Goal: Task Accomplishment & Management: Manage account settings

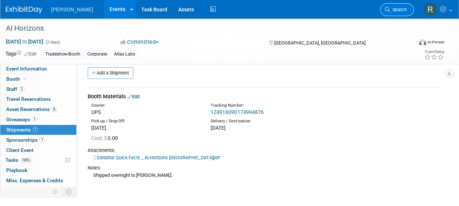
click at [394, 9] on span "Search" at bounding box center [398, 9] width 17 height 5
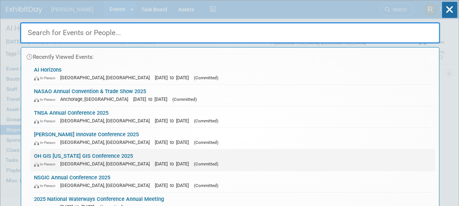
click at [63, 160] on div "In-Person Columbus, OH Sep 14, 2025 to Sep 16, 2025 (Committed)" at bounding box center [232, 164] width 397 height 8
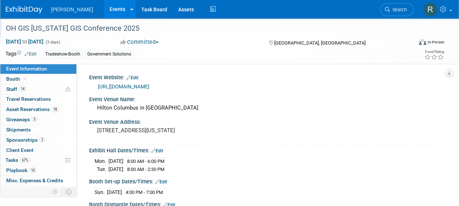
click at [49, 29] on div "OH GIS [US_STATE] GIS Conference 2025" at bounding box center [204, 28] width 403 height 13
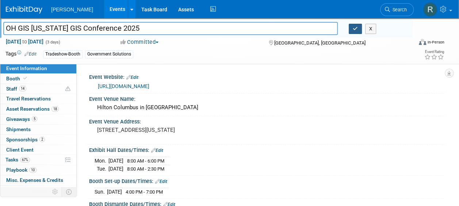
click at [353, 26] on icon "button" at bounding box center [354, 28] width 5 height 5
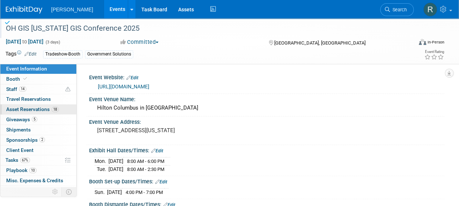
click at [23, 110] on span "Asset Reservations 18" at bounding box center [32, 109] width 53 height 6
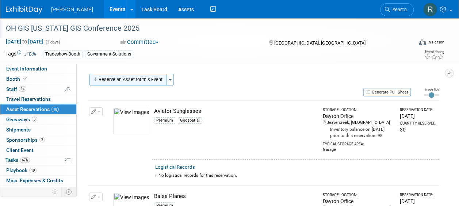
click at [138, 80] on button "Reserve an Asset for this Event" at bounding box center [127, 80] width 77 height 12
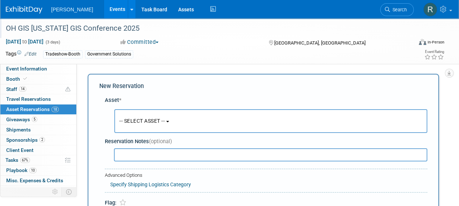
scroll to position [7, 0]
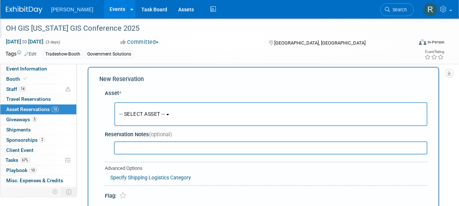
click at [144, 114] on span "-- SELECT ASSET --" at bounding box center [141, 114] width 45 height 6
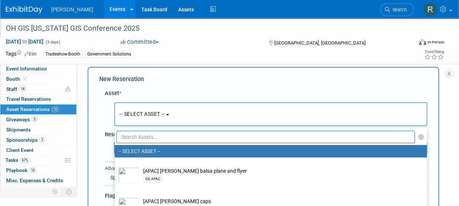
click at [150, 137] on input "text" at bounding box center [265, 137] width 298 height 12
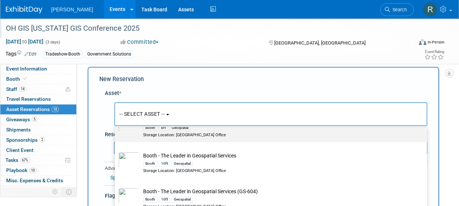
scroll to position [170, 0]
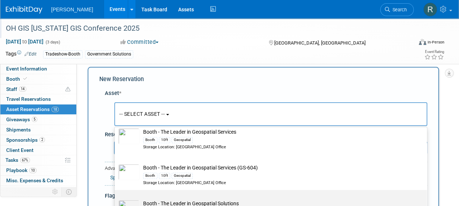
type input "Booth - THe leader"
click at [168, 200] on td "Booth - The Leader in Geospatial Solutions Booth 10ft Geospatial Storage Locati…" at bounding box center [275, 211] width 273 height 22
click at [116, 198] on input "Booth - The Leader in Geospatial Solutions Booth 10ft Geospatial Storage Locati…" at bounding box center [113, 196] width 5 height 5
select select "10729475"
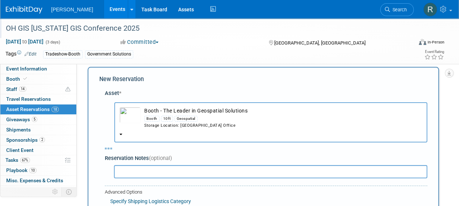
select select "8"
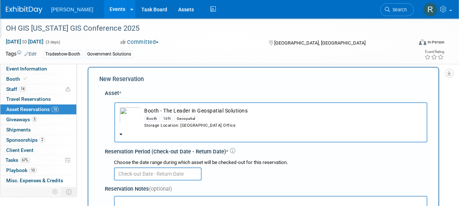
click at [157, 174] on input "text" at bounding box center [158, 173] width 88 height 13
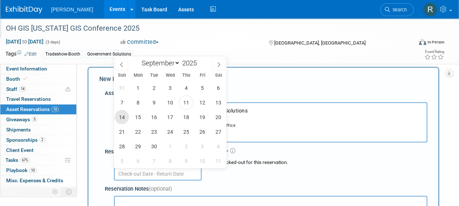
click at [124, 117] on span "14" at bounding box center [122, 117] width 14 height 14
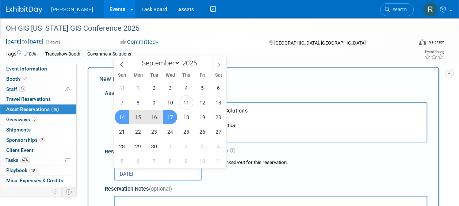
click at [172, 118] on span "17" at bounding box center [170, 117] width 14 height 14
type input "Sep 14, 2025 to Sep 17, 2025"
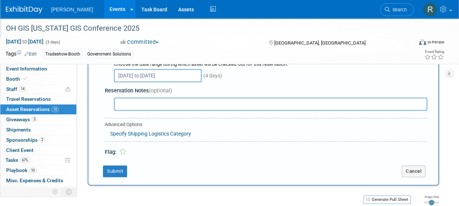
scroll to position [116, 0]
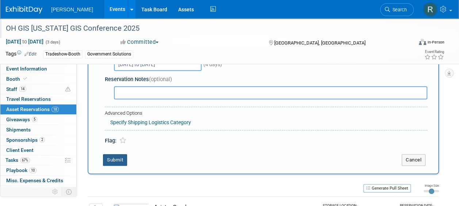
click at [112, 159] on button "Submit" at bounding box center [115, 160] width 24 height 12
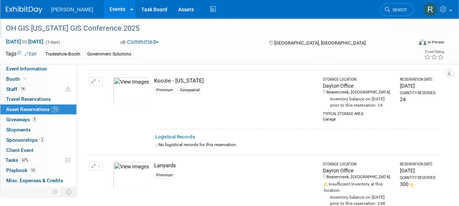
scroll to position [803, 0]
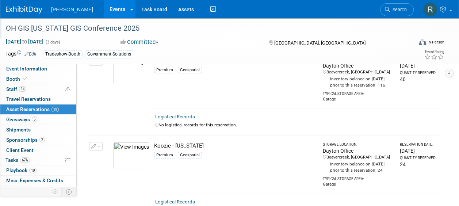
click at [99, 66] on button "button" at bounding box center [95, 61] width 13 height 9
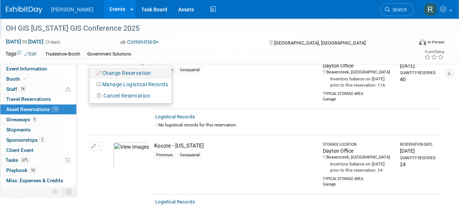
click at [108, 78] on button "Change Reservation" at bounding box center [124, 73] width 62 height 10
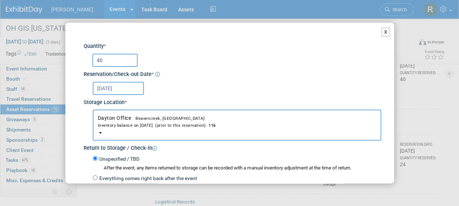
click at [104, 58] on input "40" at bounding box center [114, 60] width 45 height 13
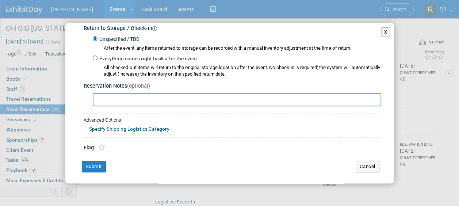
scroll to position [120, 0]
type input "19"
click at [101, 163] on button "Submit" at bounding box center [94, 166] width 24 height 12
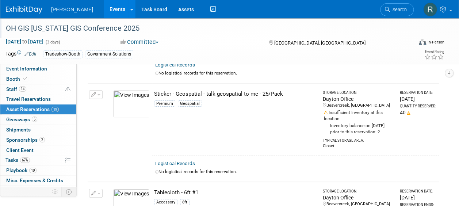
scroll to position [1386, 0]
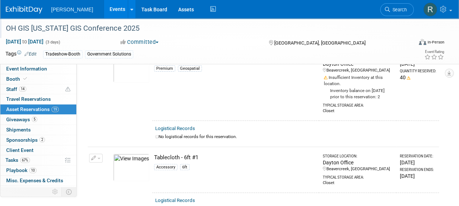
click at [97, 61] on span "button" at bounding box center [98, 59] width 3 height 1
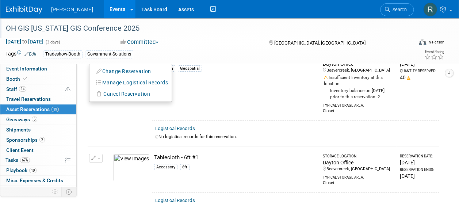
click at [103, 76] on button "Change Reservation" at bounding box center [124, 71] width 62 height 10
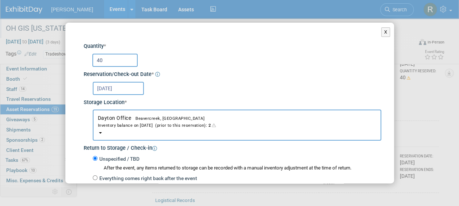
click at [129, 61] on input "40" at bounding box center [114, 60] width 45 height 13
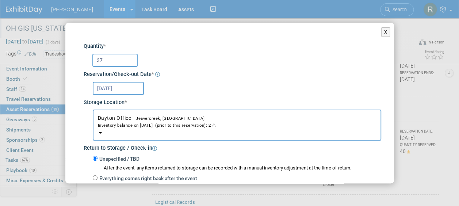
scroll to position [1277, 0]
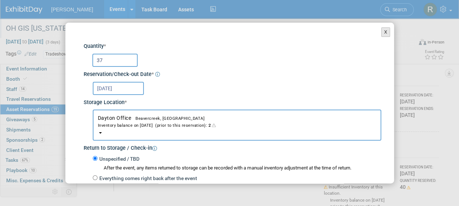
type input "37"
click at [381, 32] on button "X" at bounding box center [385, 31] width 9 height 9
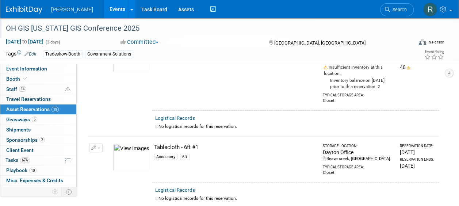
scroll to position [1386, 0]
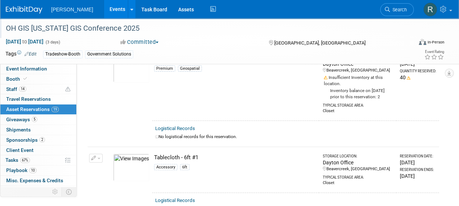
click at [96, 64] on button "button" at bounding box center [95, 59] width 13 height 9
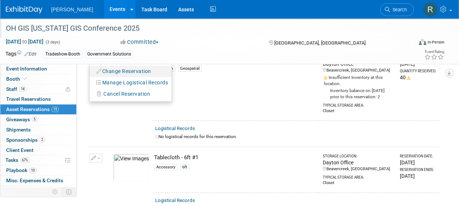
click at [126, 76] on button "Change Reservation" at bounding box center [124, 71] width 62 height 10
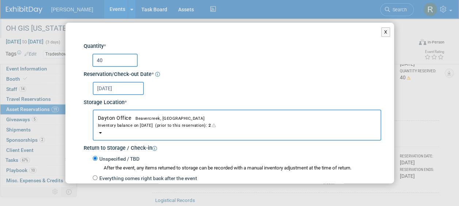
click at [120, 65] on input "40" at bounding box center [114, 60] width 45 height 13
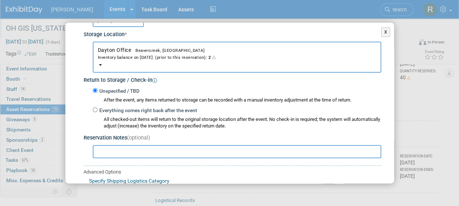
scroll to position [109, 0]
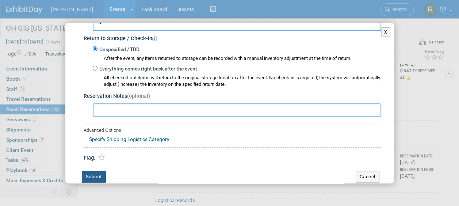
type input "2"
click at [93, 174] on button "Submit" at bounding box center [94, 177] width 24 height 12
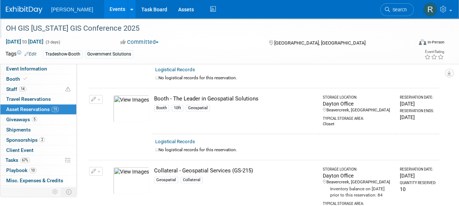
scroll to position [0, 0]
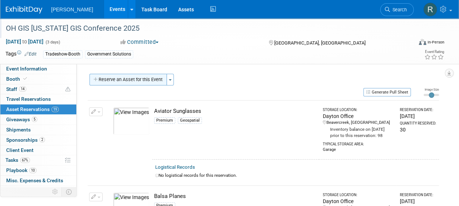
click at [143, 82] on button "Reserve an Asset for this Event" at bounding box center [127, 80] width 77 height 12
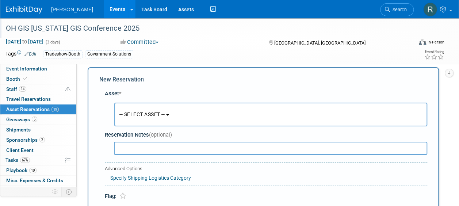
scroll to position [7, 0]
click at [155, 115] on span "-- SELECT ASSET --" at bounding box center [141, 114] width 45 height 6
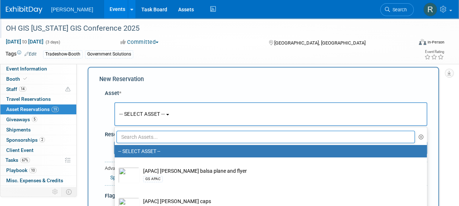
click at [155, 137] on input "text" at bounding box center [265, 137] width 298 height 12
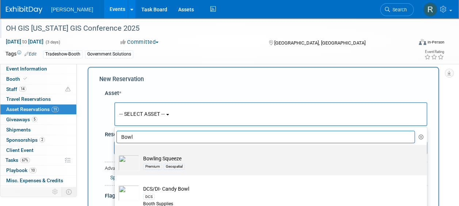
type input "Bowl"
click at [157, 161] on td "Bowling Squeeze Premium Geospatial" at bounding box center [275, 163] width 273 height 16
click at [116, 154] on input "Bowling Squeeze Premium Geospatial" at bounding box center [113, 151] width 5 height 5
select select "10729476"
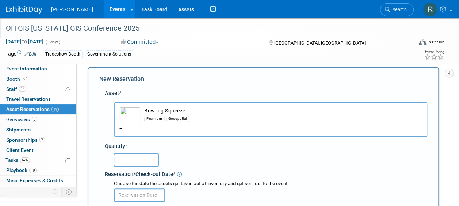
click at [153, 162] on input "text" at bounding box center [135, 159] width 45 height 13
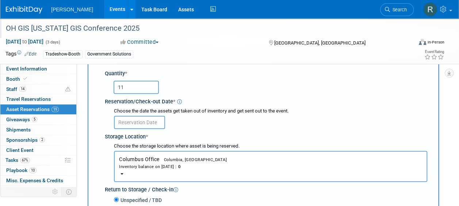
scroll to position [80, 0]
type input "11"
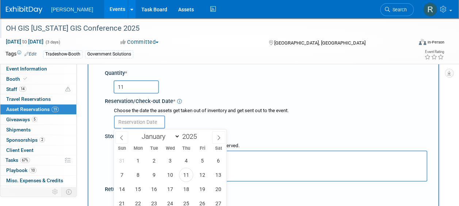
click at [146, 123] on input "text" at bounding box center [139, 121] width 51 height 13
click at [123, 190] on span "14" at bounding box center [122, 189] width 14 height 14
type input "[DATE]"
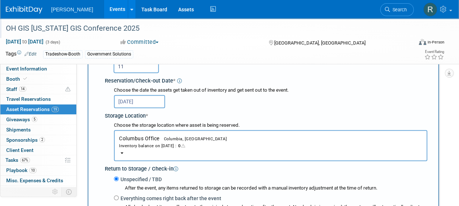
scroll to position [116, 0]
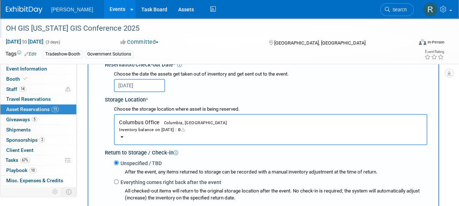
click at [152, 125] on button "Columbus Office Columbia, SC Inventory balance on Sep 14, 2025 : 0" at bounding box center [270, 129] width 313 height 31
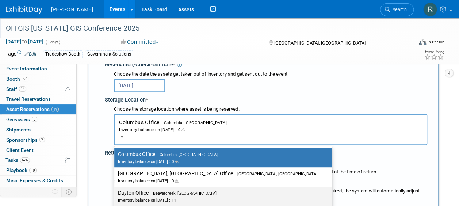
click at [143, 195] on label "Dayton Office Beavercreek, OH Inventory balance on Sep 14, 2025 : 11" at bounding box center [221, 196] width 206 height 16
click at [115, 195] on input "Dayton Office Beavercreek, OH Inventory balance on Sep 14, 2025 : 11" at bounding box center [113, 192] width 5 height 5
select select "11223930"
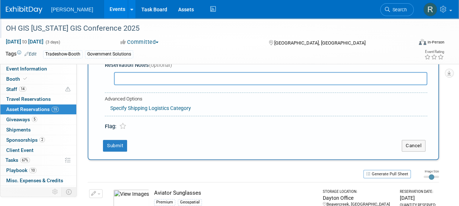
scroll to position [262, 0]
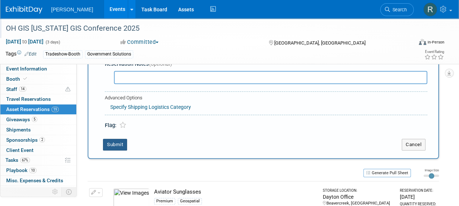
click at [117, 145] on button "Submit" at bounding box center [115, 145] width 24 height 12
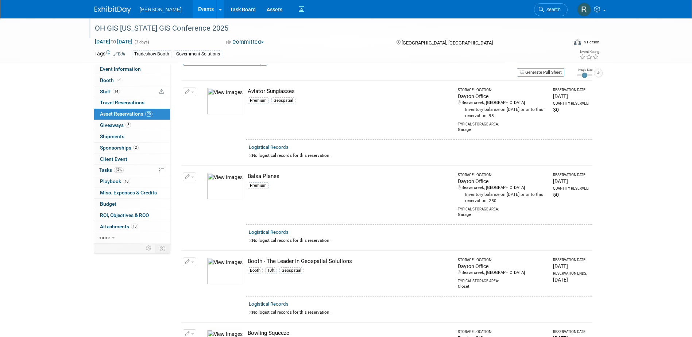
scroll to position [36, 0]
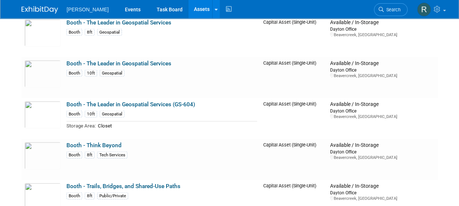
scroll to position [3429, 0]
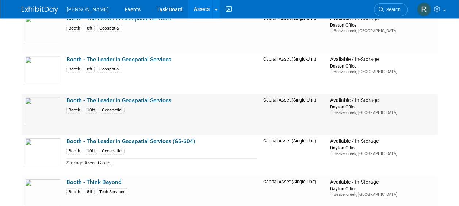
click at [150, 101] on link "Booth - The Leader in Geospatial Services" at bounding box center [118, 100] width 105 height 7
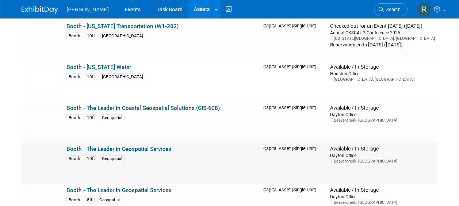
scroll to position [3247, 0]
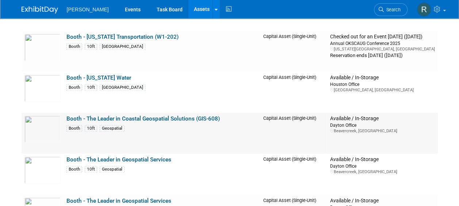
click at [136, 118] on link "Booth - The Leader in Coastal Geospatial Solutions (GIS-608)" at bounding box center [142, 118] width 153 height 7
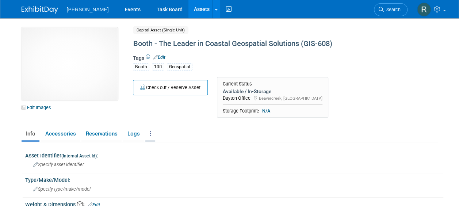
click at [153, 132] on link at bounding box center [150, 133] width 10 height 13
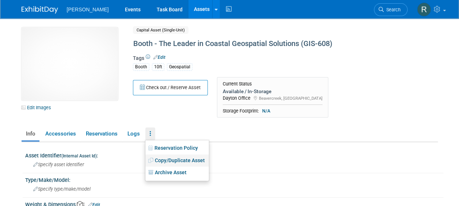
click at [157, 158] on link "Copy/Duplicate Asset" at bounding box center [176, 160] width 63 height 12
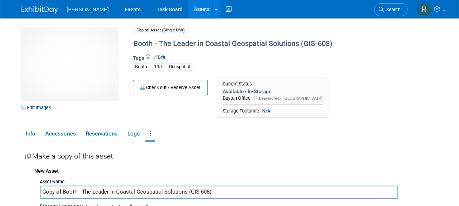
drag, startPoint x: 62, startPoint y: 192, endPoint x: 6, endPoint y: 191, distance: 55.5
click at [6, 191] on body "Woolpert Events Task Board Assets New Asset Search Assets" at bounding box center [229, 103] width 459 height 206
click at [98, 191] on input "Booth - The Leader in Coastal Geospatial Solutions (GIS-608)" at bounding box center [219, 191] width 358 height 13
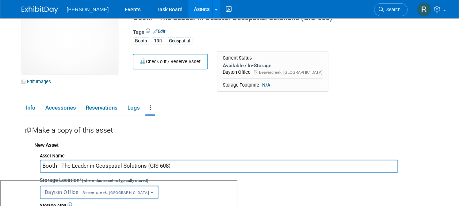
scroll to position [36, 0]
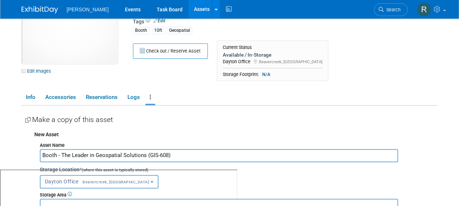
drag, startPoint x: 146, startPoint y: 156, endPoint x: 179, endPoint y: 160, distance: 33.1
click at [179, 160] on input "Booth - The Leader in Geospatial Solutions (GIS-608)" at bounding box center [219, 155] width 358 height 13
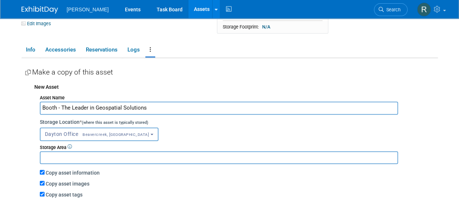
scroll to position [109, 0]
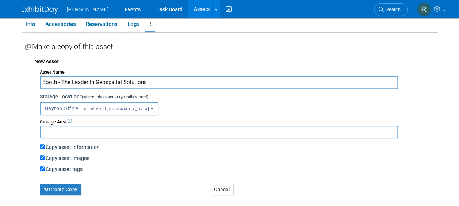
type input "Booth - The Leader in Geospatial Solutions"
click at [97, 134] on input "text" at bounding box center [219, 131] width 358 height 13
type input "Closet"
click at [75, 188] on button "Create Copy" at bounding box center [61, 190] width 42 height 12
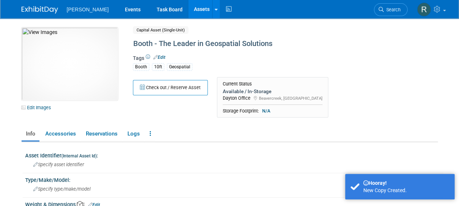
click at [46, 107] on link "Edit Images" at bounding box center [38, 107] width 32 height 9
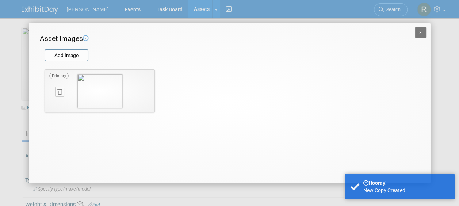
click at [57, 95] on button at bounding box center [59, 92] width 9 height 10
click at [58, 100] on icon "button" at bounding box center [55, 100] width 5 height 4
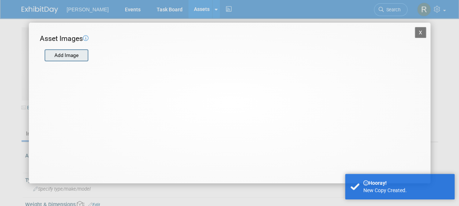
click at [63, 59] on input "file" at bounding box center [44, 55] width 87 height 11
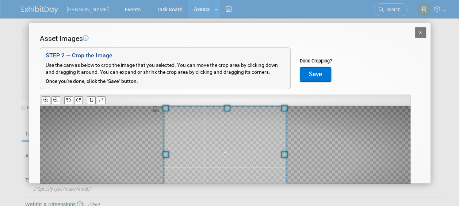
click at [223, 100] on div "Asset Images Add Image STEP 2 — Crop the Image Use the canvas below to crop the…" at bounding box center [229, 133] width 379 height 198
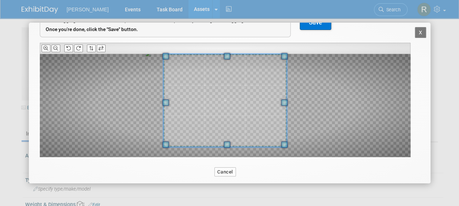
scroll to position [57, 0]
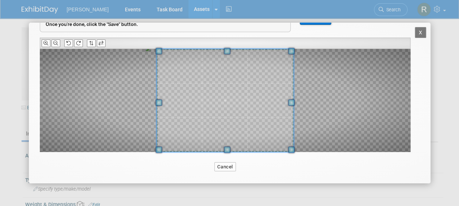
click at [227, 157] on div "Asset Images Add Image STEP 2 — Crop the Image Use the canvas below to crop the…" at bounding box center [229, 76] width 379 height 198
click at [231, 153] on div "Asset Images Add Image STEP 2 — Crop the Image Use the canvas below to crop the…" at bounding box center [229, 76] width 379 height 198
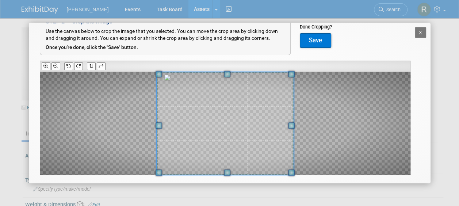
scroll to position [26, 0]
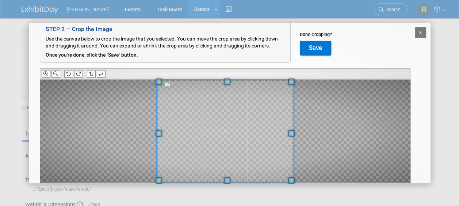
click at [319, 50] on button "Save" at bounding box center [315, 48] width 31 height 15
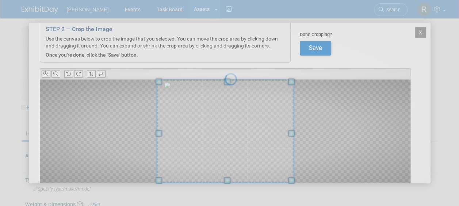
scroll to position [0, 0]
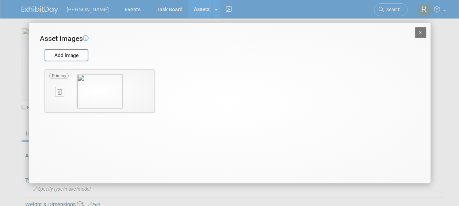
click at [421, 33] on button "X" at bounding box center [420, 32] width 12 height 11
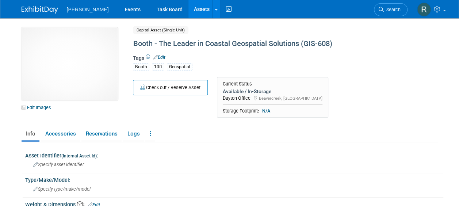
click at [188, 12] on link "Assets" at bounding box center [201, 9] width 27 height 18
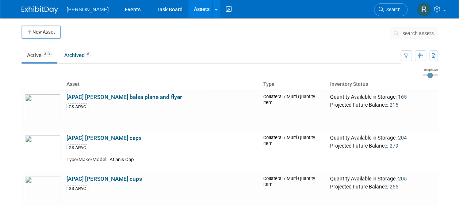
click at [406, 34] on span "search assets" at bounding box center [417, 33] width 31 height 6
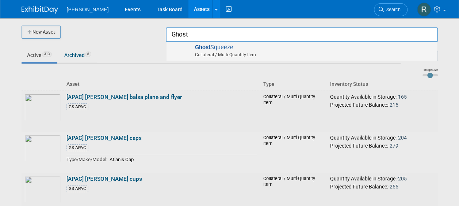
click at [317, 55] on span "Collateral / Multi-Quantity Item" at bounding box center [302, 54] width 261 height 7
type input "Ghost Squeeze"
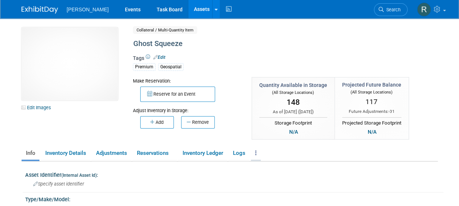
click at [258, 155] on link at bounding box center [256, 153] width 10 height 13
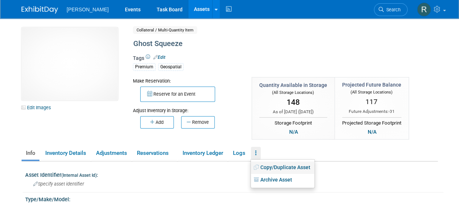
click at [271, 169] on link "Copy/Duplicate Asset" at bounding box center [282, 167] width 63 height 12
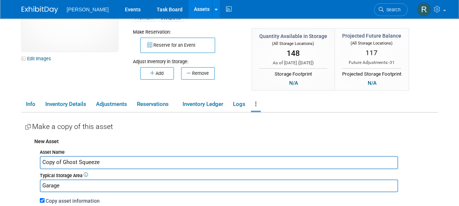
scroll to position [73, 0]
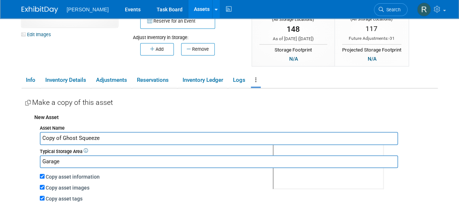
drag, startPoint x: 77, startPoint y: 138, endPoint x: 36, endPoint y: 134, distance: 40.3
click at [36, 134] on div "Asset Name Copy of Ghost Squeeze Typical Storage Area Garage Copy asset informa…" at bounding box center [235, 174] width 403 height 102
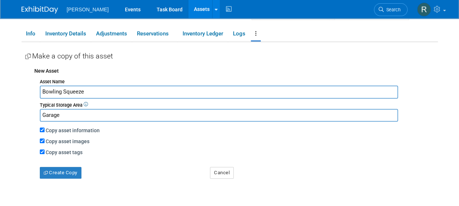
scroll to position [146, 0]
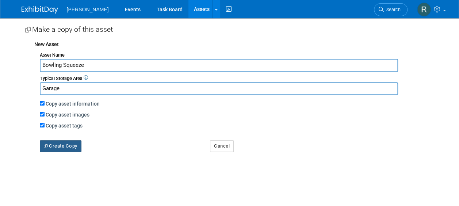
type input "Bowling Squeeze"
click at [55, 145] on button "Create Copy" at bounding box center [61, 146] width 42 height 12
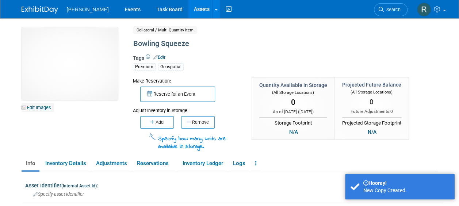
click at [30, 107] on link "Edit Images" at bounding box center [38, 107] width 32 height 9
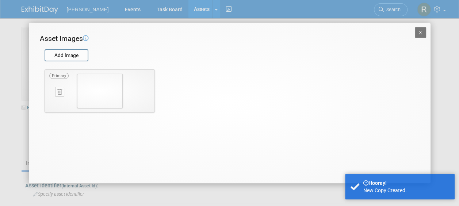
click at [58, 91] on icon at bounding box center [59, 91] width 5 height 5
click at [55, 100] on icon "button" at bounding box center [55, 100] width 5 height 4
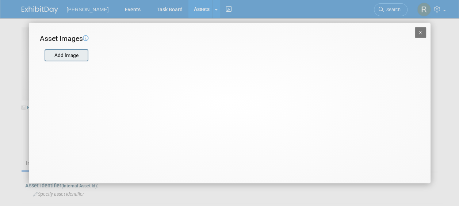
click at [71, 59] on input "file" at bounding box center [44, 55] width 87 height 11
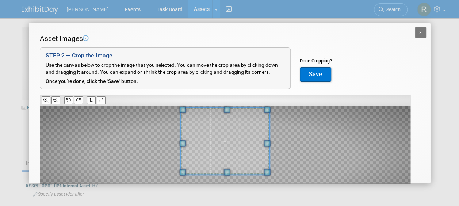
click at [225, 108] on span at bounding box center [227, 110] width 7 height 7
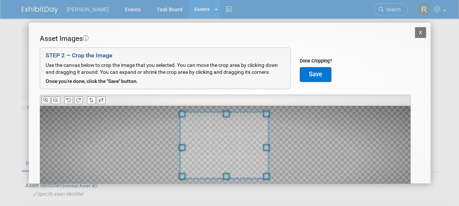
click at [219, 151] on span at bounding box center [223, 145] width 89 height 67
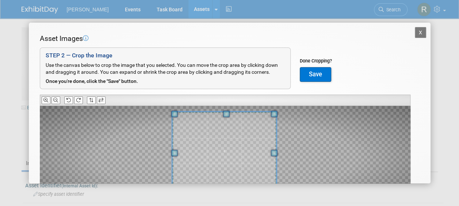
click at [227, 186] on div "X Asset Images Add Image STEP 2 — Crop the Image Use the canvas below to crop t…" at bounding box center [229, 103] width 459 height 206
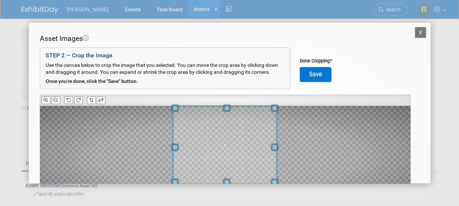
click at [224, 157] on span at bounding box center [225, 145] width 104 height 78
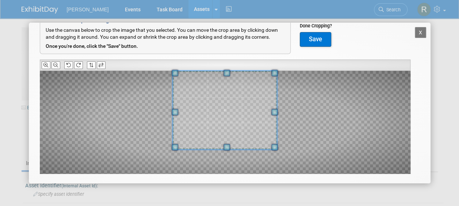
scroll to position [36, 0]
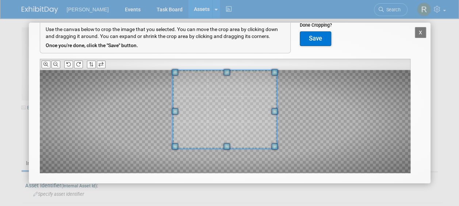
click at [311, 39] on button "Save" at bounding box center [315, 38] width 31 height 15
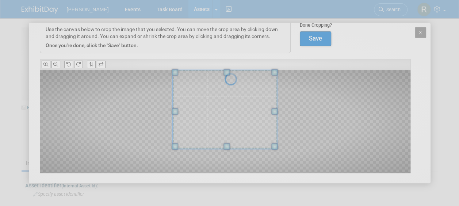
scroll to position [0, 0]
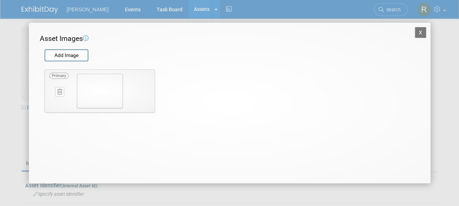
click at [419, 33] on button "X" at bounding box center [420, 32] width 12 height 11
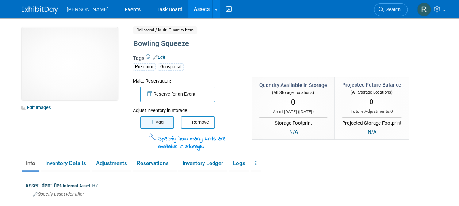
click at [158, 123] on button "Add" at bounding box center [157, 122] width 34 height 12
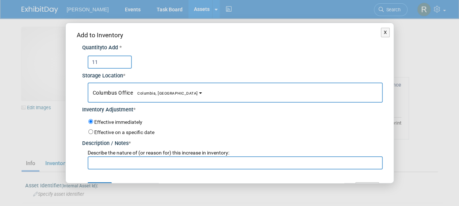
type input "11"
click at [131, 93] on span "Columbus Office [GEOGRAPHIC_DATA], [GEOGRAPHIC_DATA]" at bounding box center [145, 93] width 105 height 6
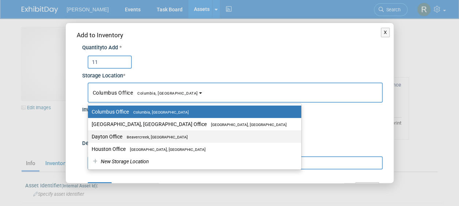
click at [129, 137] on span "Beavercreek, [GEOGRAPHIC_DATA]" at bounding box center [154, 137] width 65 height 5
click at [89, 137] on input "Dayton Office [GEOGRAPHIC_DATA], [GEOGRAPHIC_DATA]" at bounding box center [86, 136] width 5 height 5
select select "11223930"
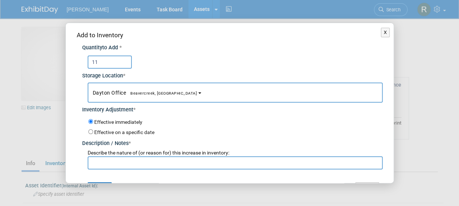
scroll to position [18, 0]
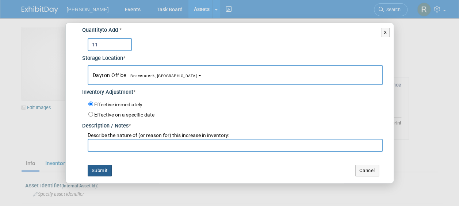
click at [99, 170] on button "Submit" at bounding box center [100, 171] width 24 height 12
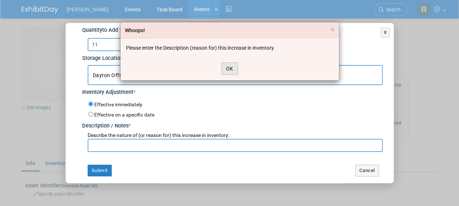
click at [230, 71] on button "OK" at bounding box center [229, 68] width 17 height 12
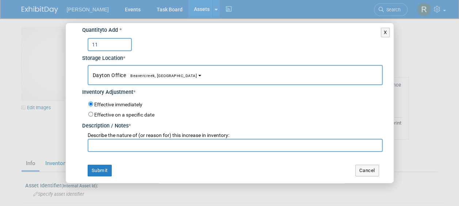
click at [197, 150] on input "text" at bounding box center [235, 145] width 295 height 13
type input "Initial Inventory"
click at [100, 171] on button "Submit" at bounding box center [100, 171] width 24 height 12
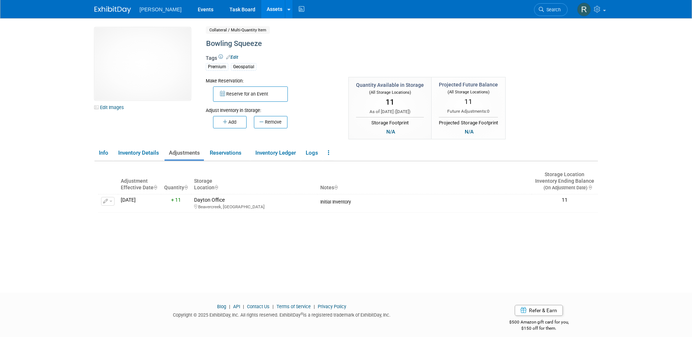
click at [261, 6] on link "Assets" at bounding box center [274, 9] width 27 height 18
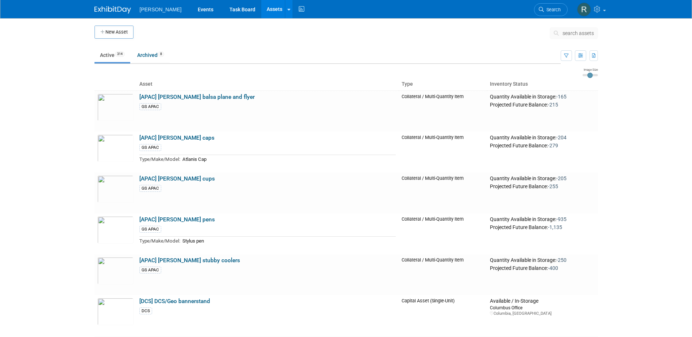
click at [564, 33] on span "search assets" at bounding box center [578, 33] width 31 height 6
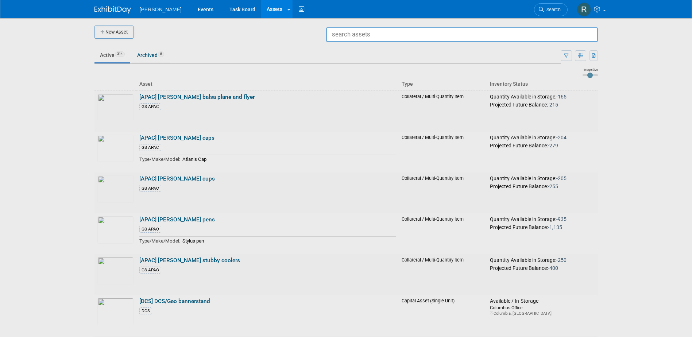
click at [449, 41] on input "text" at bounding box center [462, 34] width 272 height 15
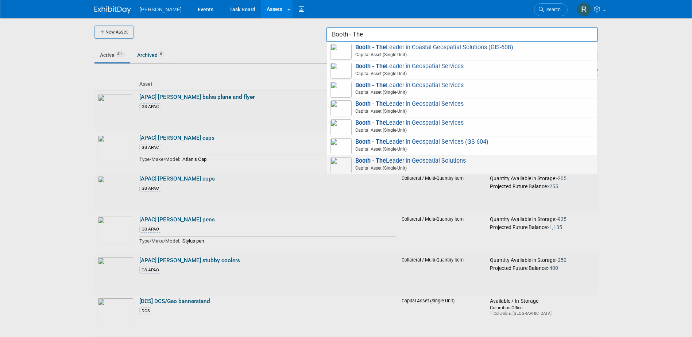
click at [382, 162] on strong "Booth - The" at bounding box center [370, 160] width 31 height 7
type input "Booth - The Leader in Geospatial Solutions"
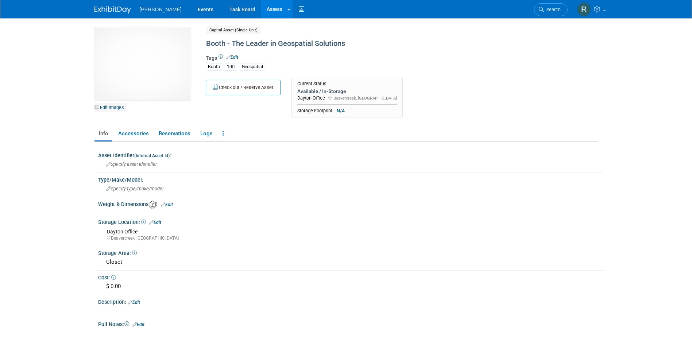
click at [110, 105] on link "Edit Images" at bounding box center [110, 107] width 32 height 9
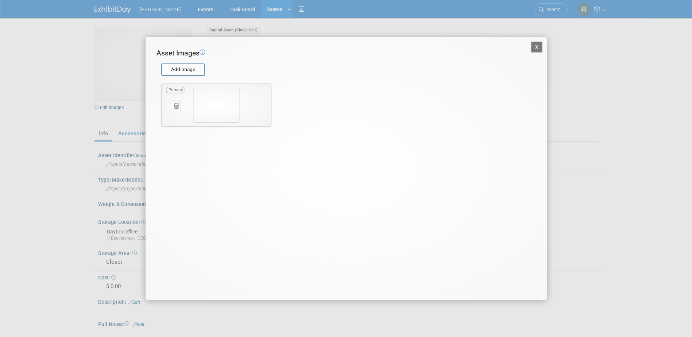
click at [174, 108] on icon at bounding box center [176, 105] width 5 height 5
click at [175, 116] on icon "button" at bounding box center [172, 114] width 5 height 4
click at [182, 68] on input "file" at bounding box center [160, 69] width 87 height 11
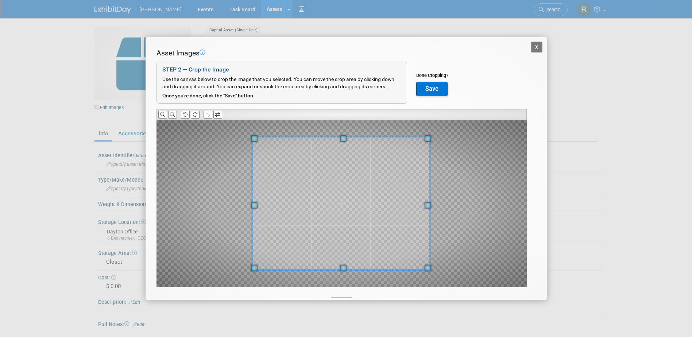
click at [233, 140] on div at bounding box center [342, 203] width 370 height 167
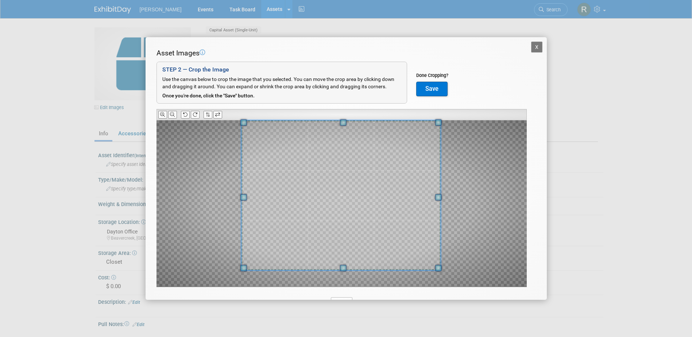
click at [343, 116] on div "Asset Images Add Image STEP 2 — Crop the Image Use the canvas below to crop the…" at bounding box center [346, 179] width 379 height 262
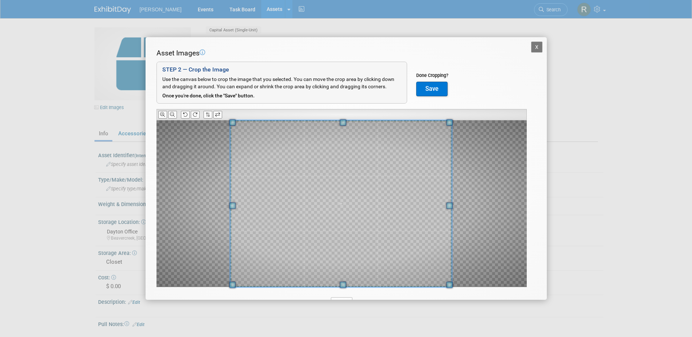
click at [343, 290] on div "Asset Images Add Image STEP 2 — Crop the Image Use the canvas below to crop the…" at bounding box center [346, 179] width 379 height 262
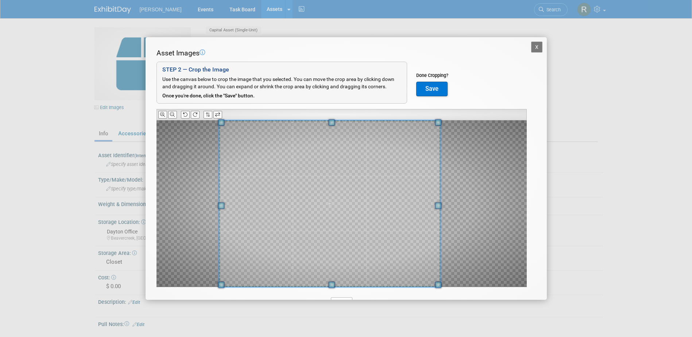
click at [339, 217] on span at bounding box center [330, 203] width 222 height 167
click at [439, 88] on button "Save" at bounding box center [431, 89] width 31 height 15
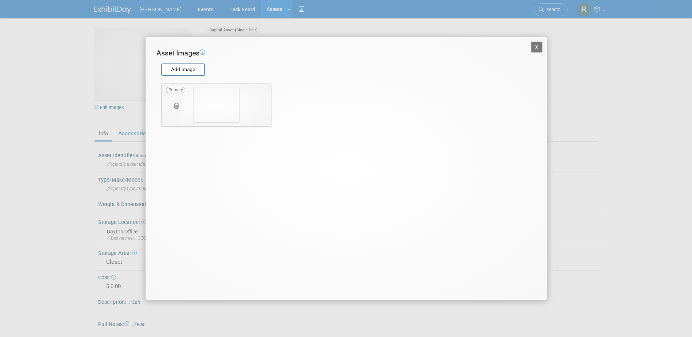
click at [538, 49] on button "X" at bounding box center [537, 47] width 12 height 11
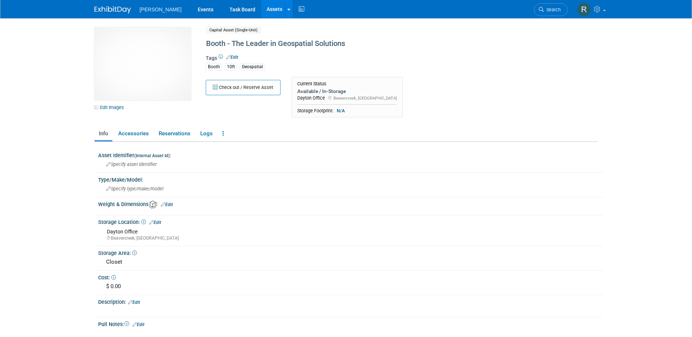
click at [261, 9] on link "Assets" at bounding box center [274, 9] width 27 height 18
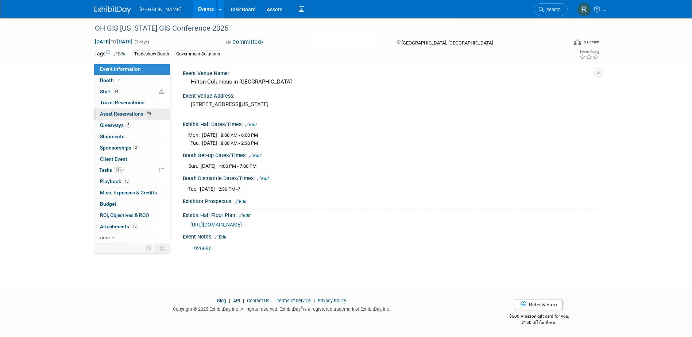
click at [112, 114] on span "Asset Reservations 20" at bounding box center [126, 114] width 53 height 6
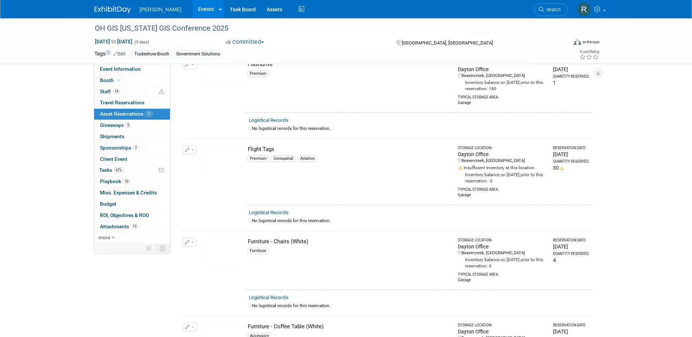
scroll to position [474, 0]
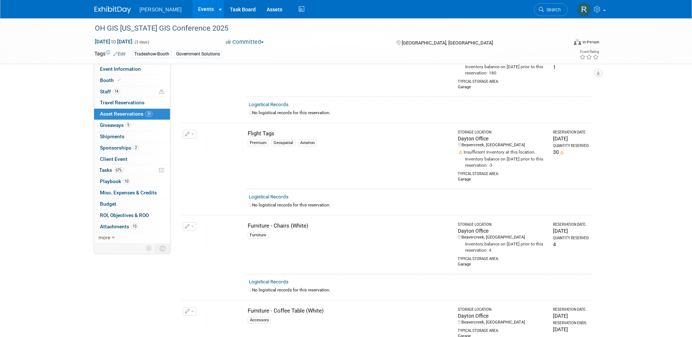
click at [546, 6] on link "Search" at bounding box center [551, 9] width 34 height 13
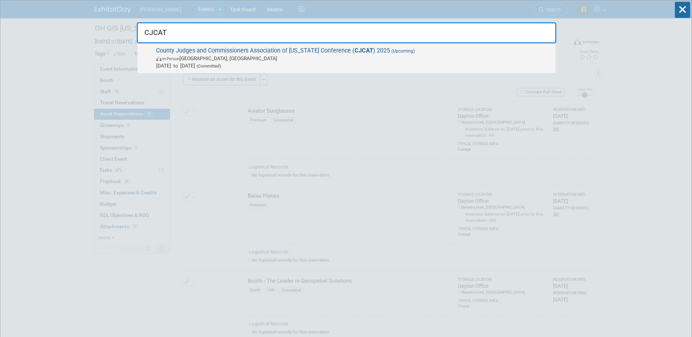
type input "CJCAT"
click at [283, 46] on div "County Judges and Commissioners Association of Texas Conference ( CJCAT ) 2025 …" at bounding box center [347, 58] width 418 height 30
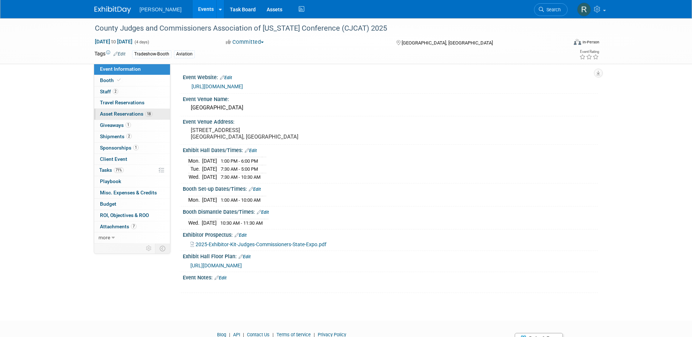
click at [128, 114] on span "Asset Reservations 18" at bounding box center [126, 114] width 53 height 6
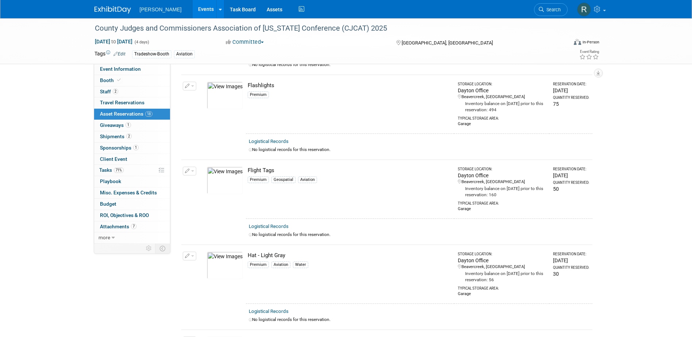
scroll to position [438, 0]
click at [186, 169] on icon "button" at bounding box center [187, 171] width 5 height 5
click at [216, 179] on button "Change Reservation" at bounding box center [218, 183] width 62 height 10
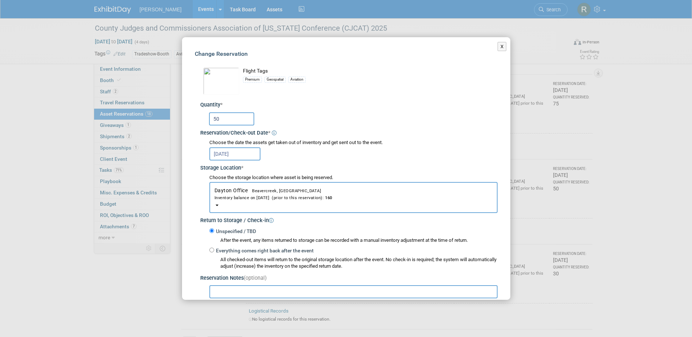
click at [225, 118] on input "50" at bounding box center [231, 118] width 45 height 13
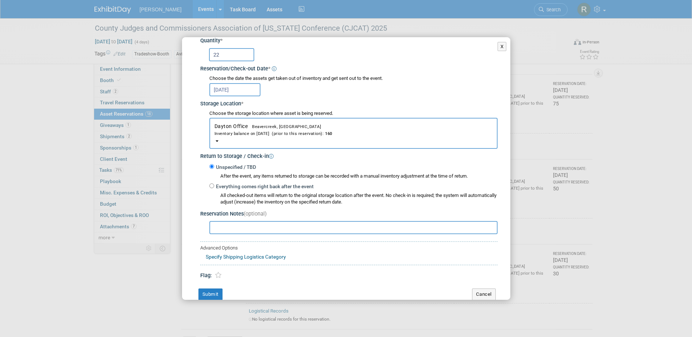
scroll to position [73, 0]
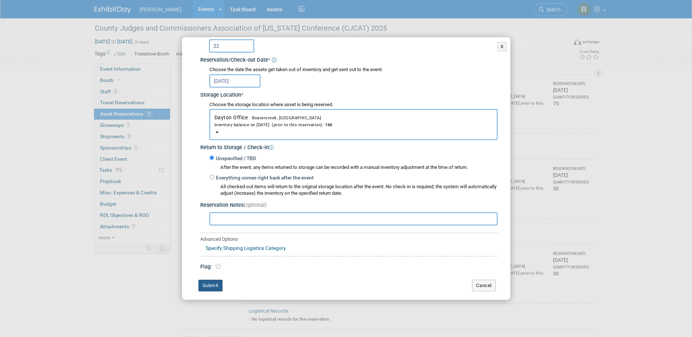
type input "22"
click at [208, 287] on button "Submit" at bounding box center [210, 286] width 24 height 12
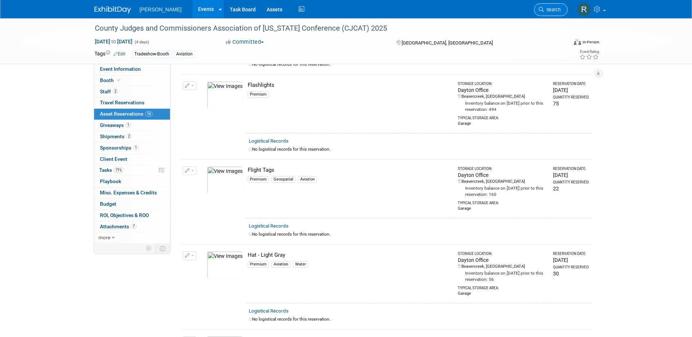
click at [557, 13] on link "Search" at bounding box center [551, 9] width 34 height 13
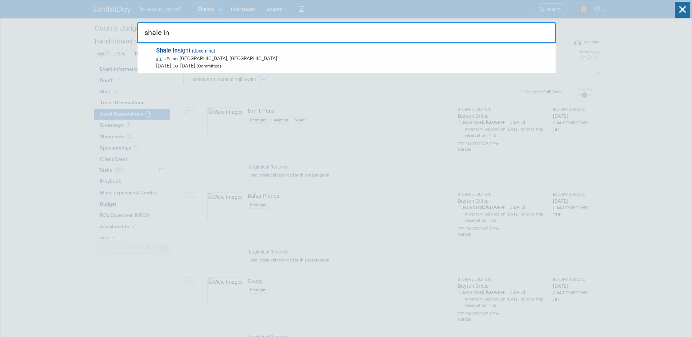
type input "shale in"
click at [258, 61] on span "In-Person Erie, PA" at bounding box center [354, 58] width 396 height 7
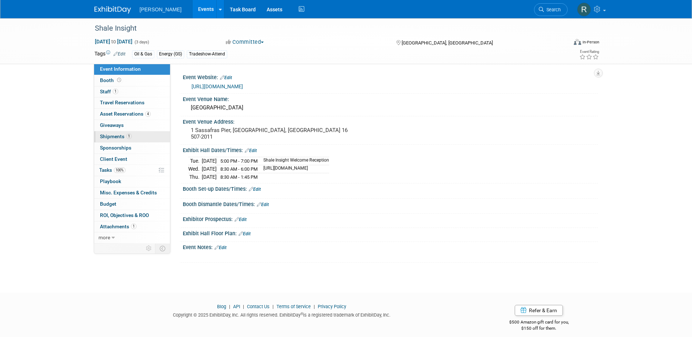
click at [115, 135] on span "Shipments 1" at bounding box center [116, 137] width 32 height 6
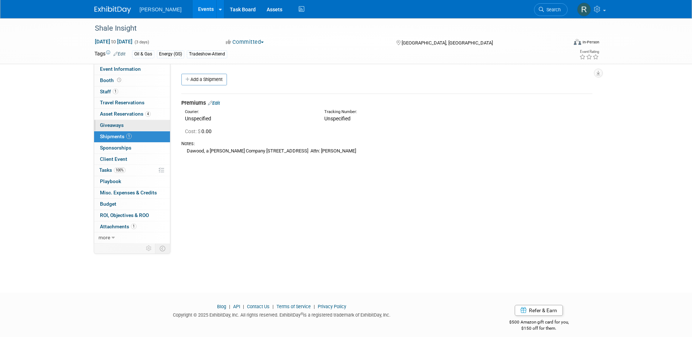
click at [105, 127] on span "Giveaways 0" at bounding box center [112, 125] width 24 height 6
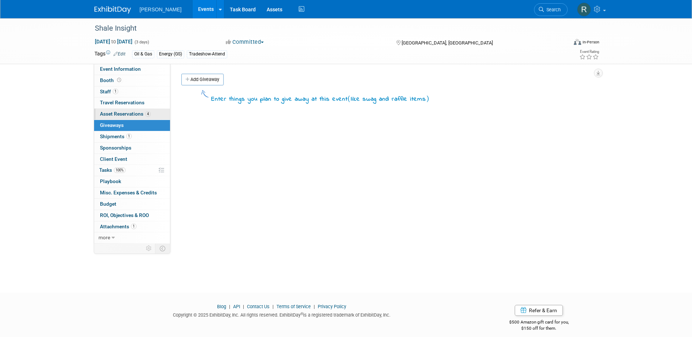
click at [116, 109] on link "4 Asset Reservations 4" at bounding box center [132, 114] width 76 height 11
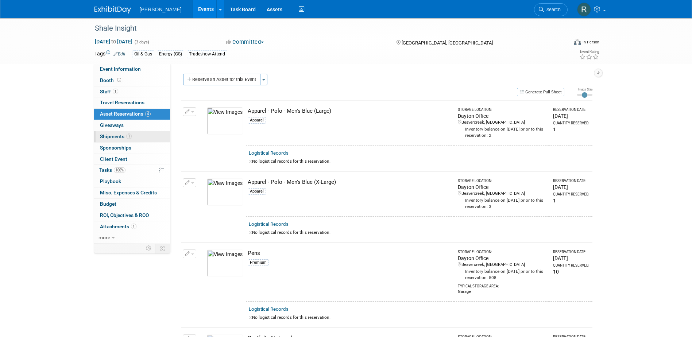
click at [113, 135] on span "Shipments 1" at bounding box center [116, 137] width 32 height 6
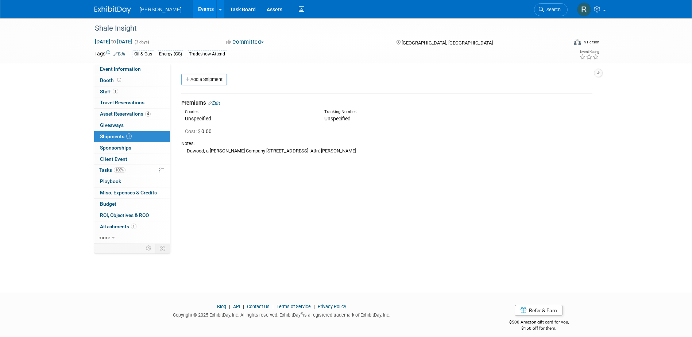
click at [214, 100] on div "Premiums Edit" at bounding box center [386, 103] width 411 height 8
click at [220, 104] on link "Edit" at bounding box center [214, 102] width 12 height 5
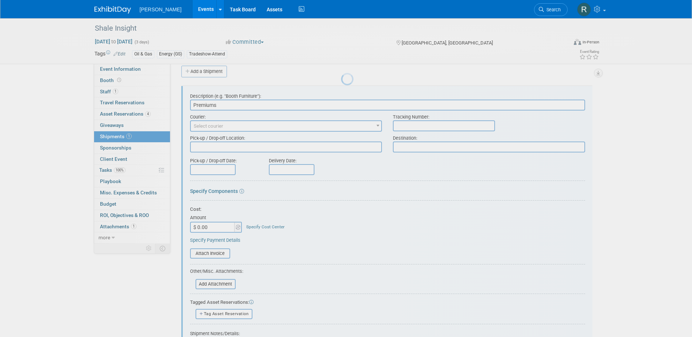
scroll to position [11, 0]
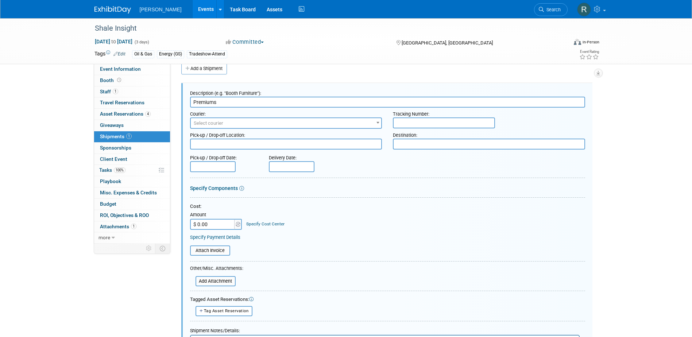
click at [417, 126] on input "text" at bounding box center [444, 122] width 102 height 11
paste input "1Z4916090374466433"
type input "1Z4916090374466433"
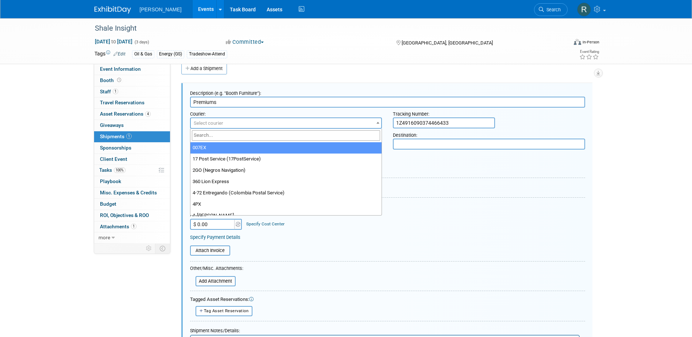
click at [356, 125] on span "Select courier" at bounding box center [286, 123] width 191 height 10
click at [340, 138] on input "search" at bounding box center [286, 135] width 189 height 11
type input "UPS"
select select "508"
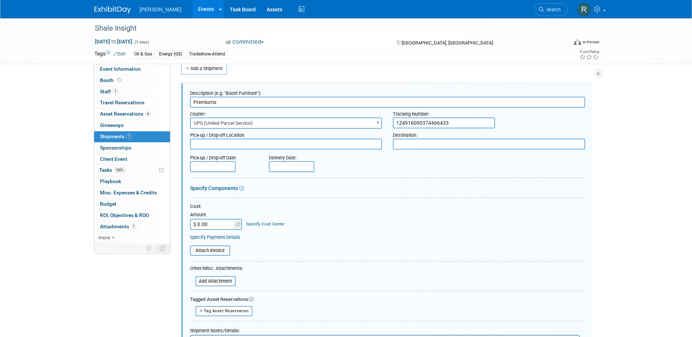
click at [224, 163] on input "text" at bounding box center [213, 166] width 46 height 11
click at [425, 133] on div "Destination:" at bounding box center [489, 134] width 192 height 10
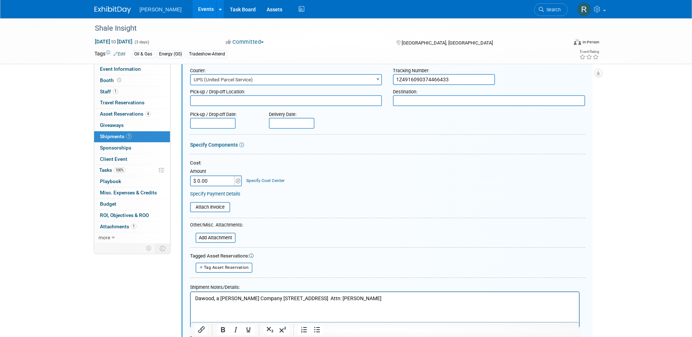
scroll to position [151, 0]
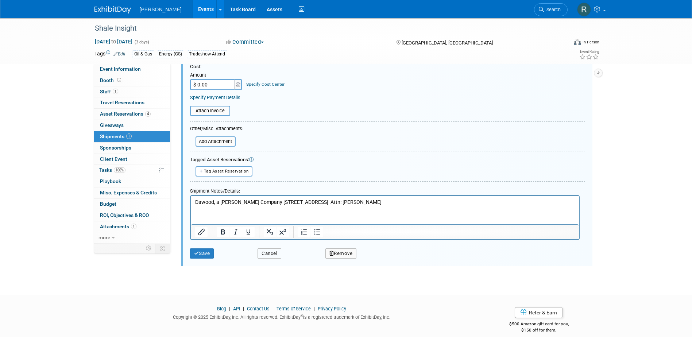
drag, startPoint x: 267, startPoint y: 253, endPoint x: 222, endPoint y: 209, distance: 63.2
click at [267, 253] on button "Cancel" at bounding box center [270, 253] width 24 height 10
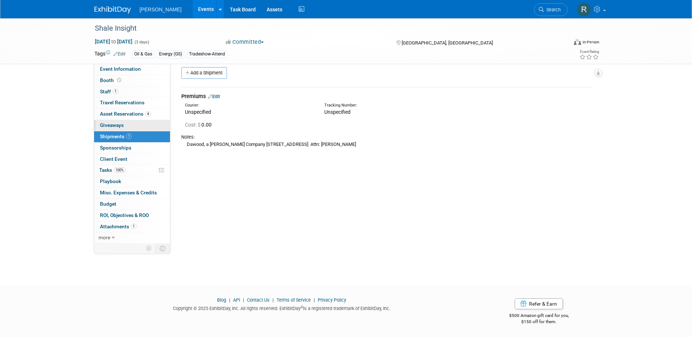
click at [121, 125] on span "Giveaways 0" at bounding box center [112, 125] width 24 height 6
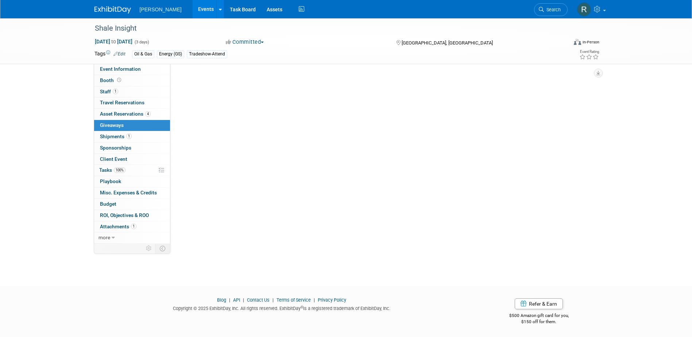
scroll to position [0, 0]
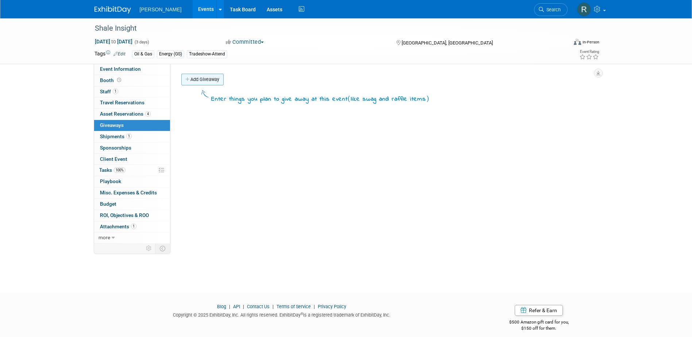
click at [208, 79] on link "Add Giveaway" at bounding box center [202, 80] width 42 height 12
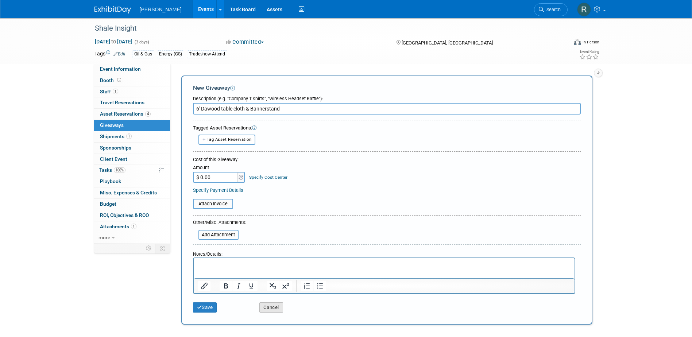
type input "6' Dawood table cloth & Bannerstand"
click at [269, 309] on button "Cancel" at bounding box center [271, 307] width 24 height 10
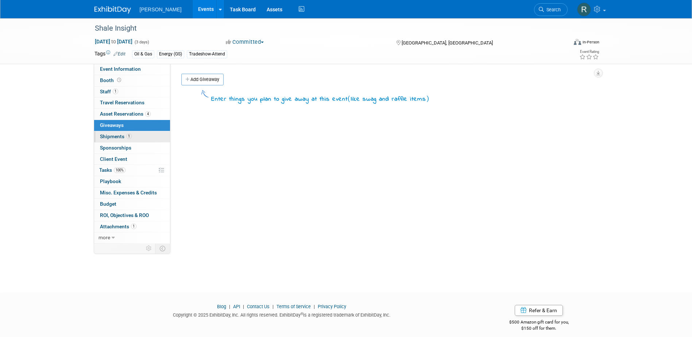
click at [154, 136] on link "1 Shipments 1" at bounding box center [132, 136] width 76 height 11
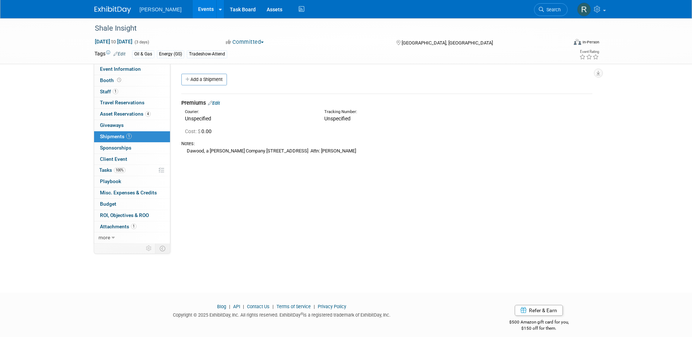
click at [220, 103] on link "Edit" at bounding box center [214, 102] width 12 height 5
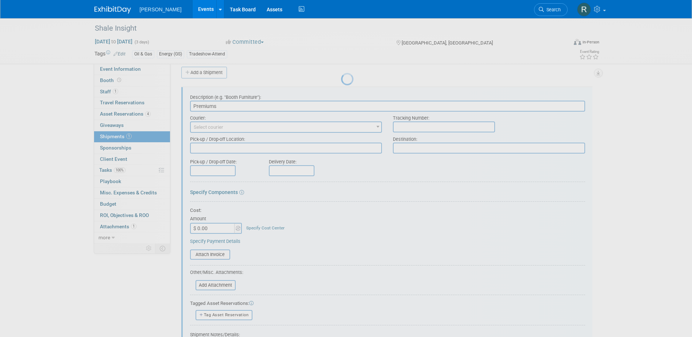
scroll to position [11, 0]
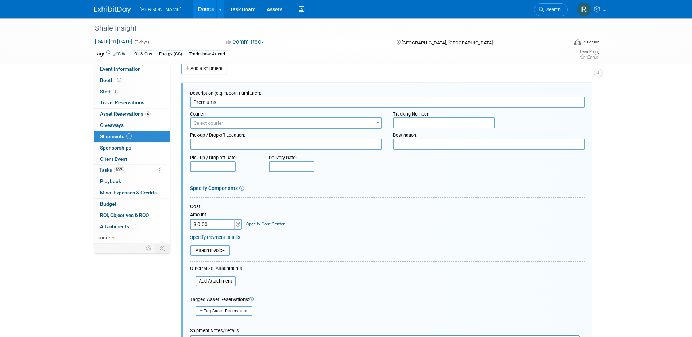
click at [213, 121] on span "Select courier" at bounding box center [209, 122] width 30 height 5
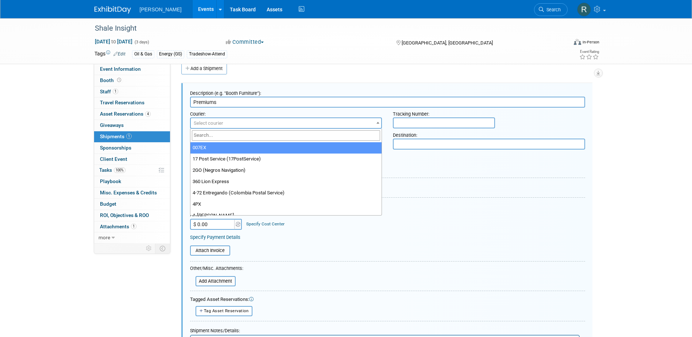
click at [216, 134] on input "search" at bounding box center [286, 135] width 189 height 11
type input "UPS"
drag, startPoint x: 225, startPoint y: 148, endPoint x: 409, endPoint y: 138, distance: 184.9
select select "508"
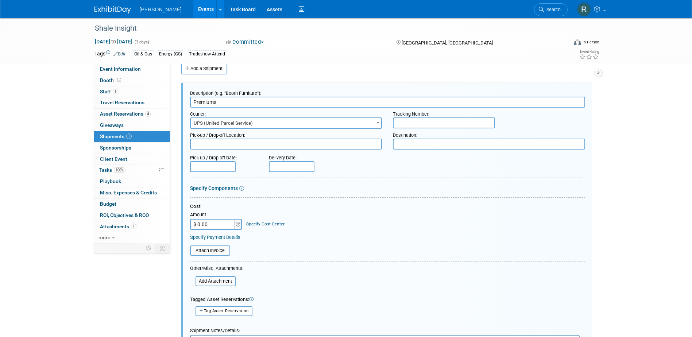
click at [413, 122] on input "text" at bounding box center [444, 122] width 102 height 11
paste input "1Z4916090374758216"
type input "1Z4916090374758216"
click at [223, 166] on input "text" at bounding box center [213, 166] width 46 height 11
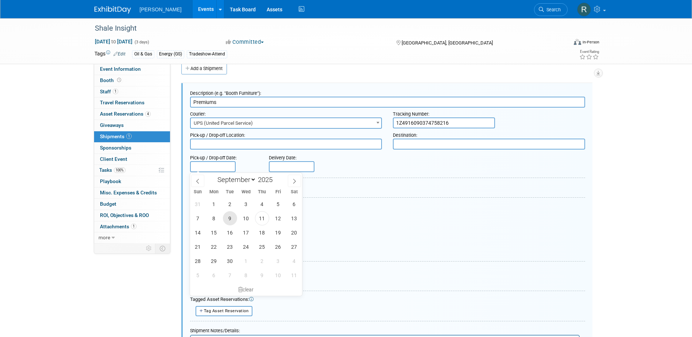
click at [231, 217] on span "9" at bounding box center [230, 218] width 14 height 14
type input "[DATE]"
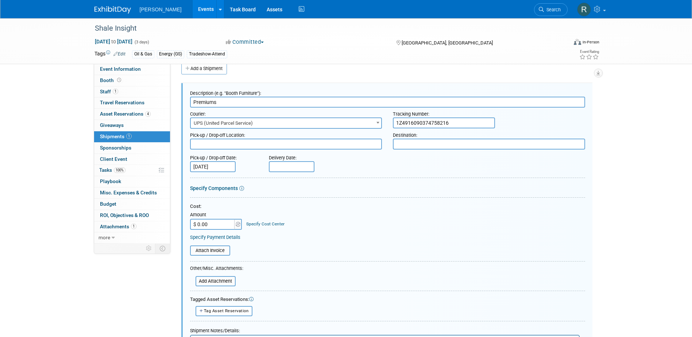
click at [294, 167] on input "text" at bounding box center [292, 166] width 46 height 11
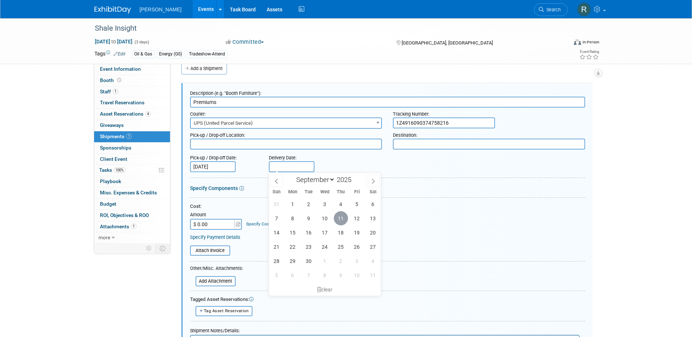
drag, startPoint x: 343, startPoint y: 218, endPoint x: 314, endPoint y: 218, distance: 29.6
click at [343, 218] on span "11" at bounding box center [341, 218] width 14 height 14
type input "[DATE]"
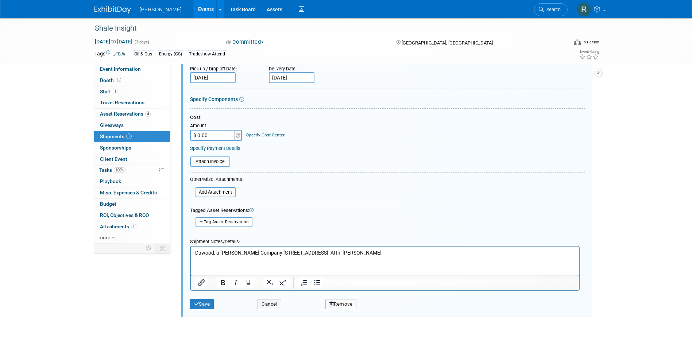
scroll to position [120, 0]
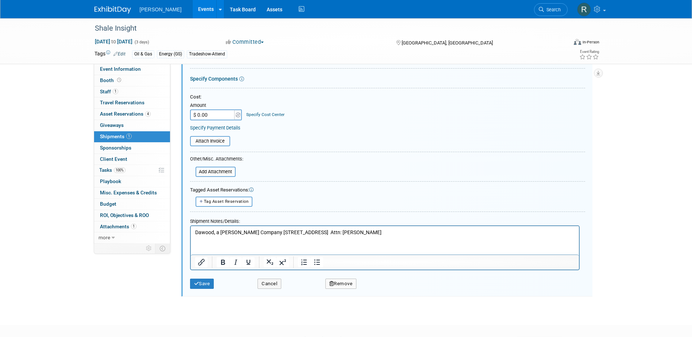
click at [264, 233] on p "Dawood, a [PERSON_NAME] Company [STREET_ADDRESS] Attn: [PERSON_NAME]" at bounding box center [385, 232] width 380 height 7
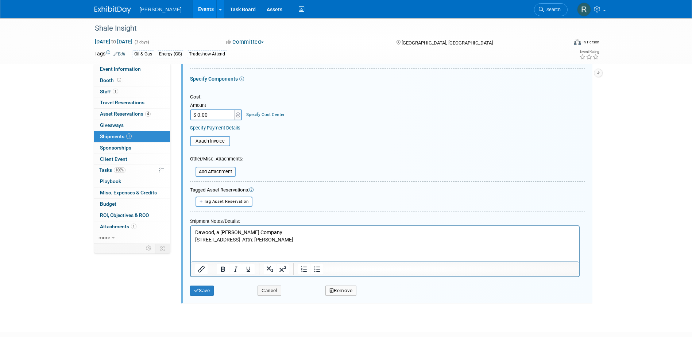
click at [258, 238] on p "[STREET_ADDRESS] Attn: [PERSON_NAME]" at bounding box center [385, 239] width 380 height 7
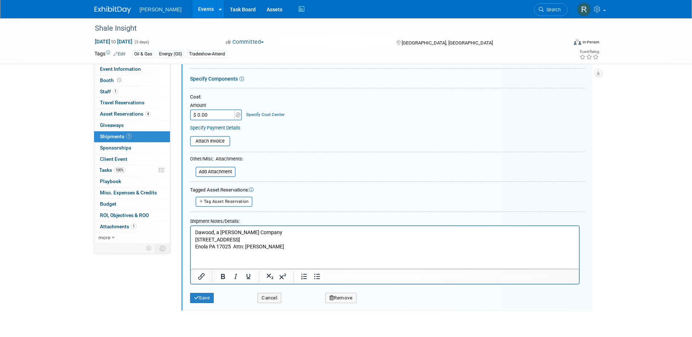
drag, startPoint x: 232, startPoint y: 246, endPoint x: 239, endPoint y: 248, distance: 7.2
click at [232, 246] on p "Enola PA 17025 Attn: [PERSON_NAME]" at bounding box center [385, 246] width 380 height 7
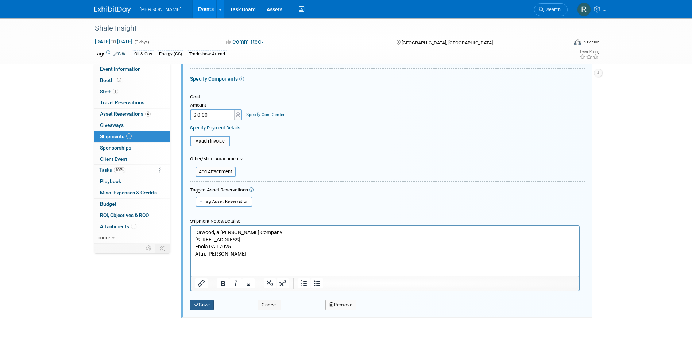
click at [198, 305] on icon "submit" at bounding box center [196, 304] width 5 height 5
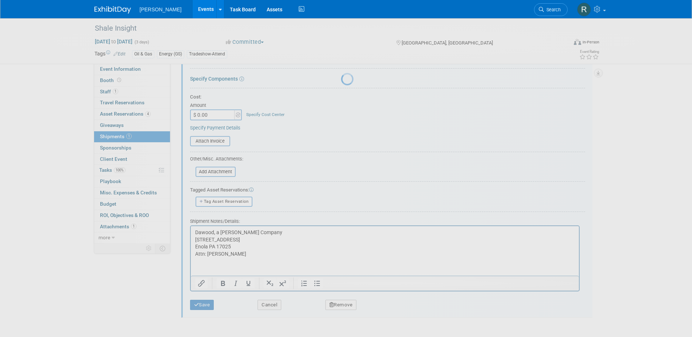
scroll to position [7, 0]
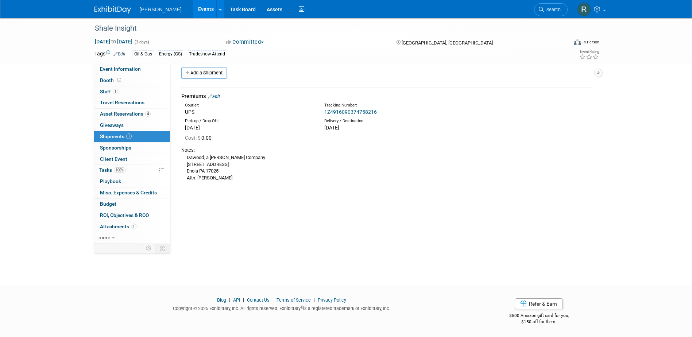
click at [555, 16] on li "Search" at bounding box center [551, 9] width 34 height 18
drag, startPoint x: 555, startPoint y: 16, endPoint x: 547, endPoint y: 8, distance: 11.1
click at [547, 8] on span "Search" at bounding box center [552, 9] width 17 height 5
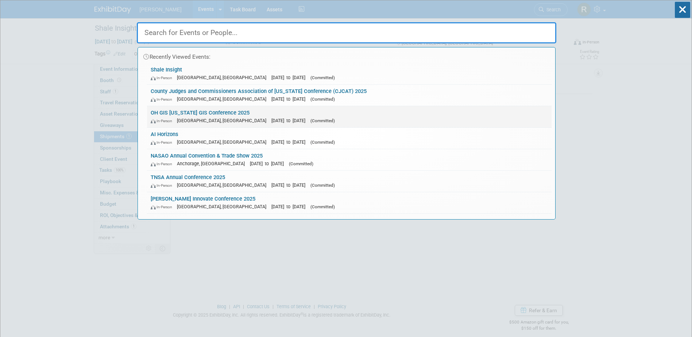
click at [213, 112] on link "OH GIS [US_STATE] GIS Conference 2025 In-Person [GEOGRAPHIC_DATA], [GEOGRAPHIC_…" at bounding box center [349, 116] width 405 height 21
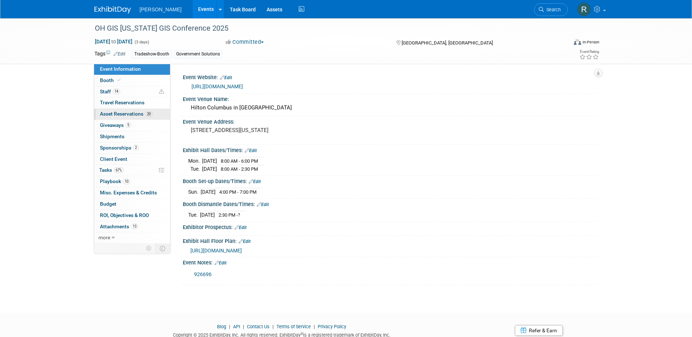
click at [125, 114] on span "Asset Reservations 20" at bounding box center [126, 114] width 53 height 6
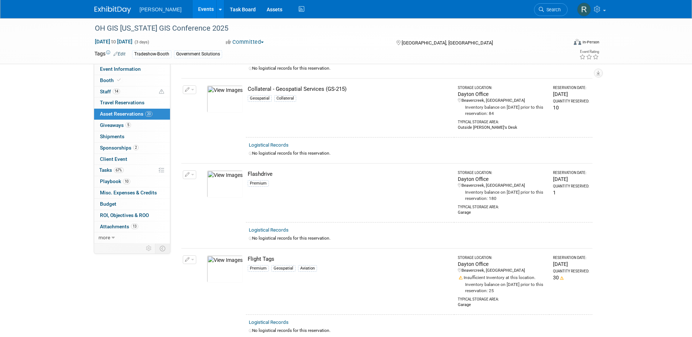
scroll to position [365, 0]
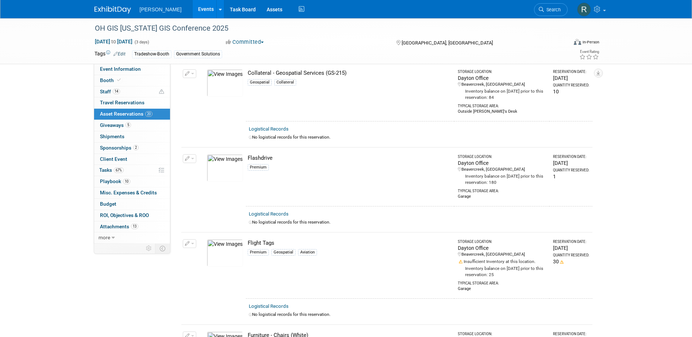
click at [190, 158] on button "button" at bounding box center [189, 158] width 13 height 9
click at [222, 190] on span "Cancel Reservation" at bounding box center [220, 193] width 47 height 6
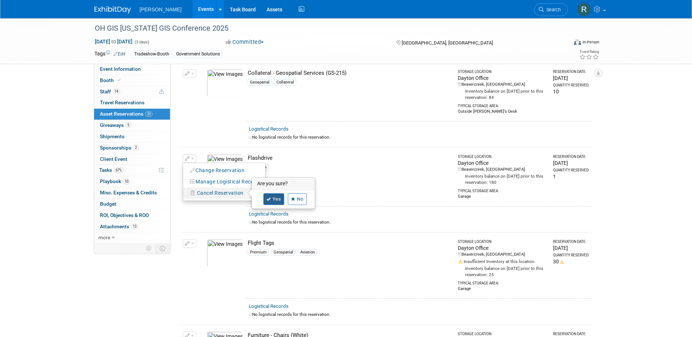
click at [267, 197] on icon at bounding box center [269, 199] width 4 height 4
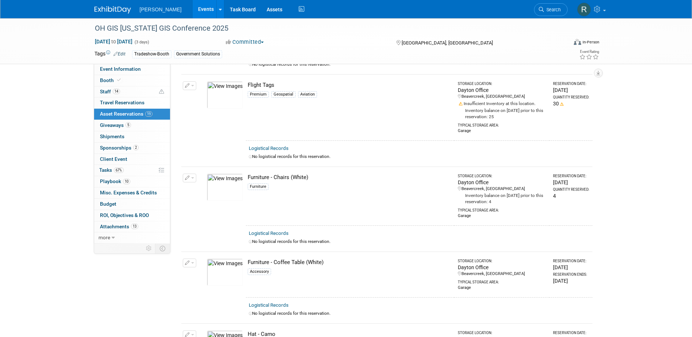
scroll to position [109, 0]
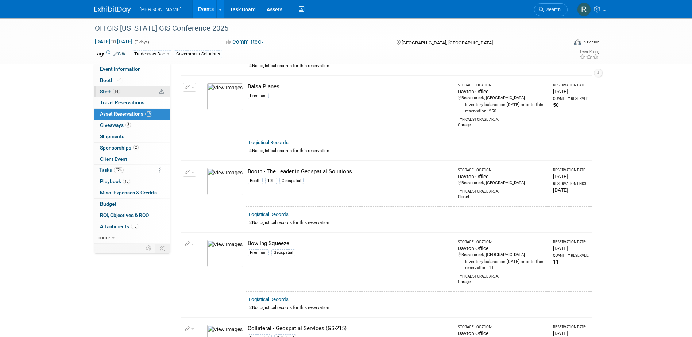
click at [123, 93] on link "14 Staff 14" at bounding box center [132, 91] width 76 height 11
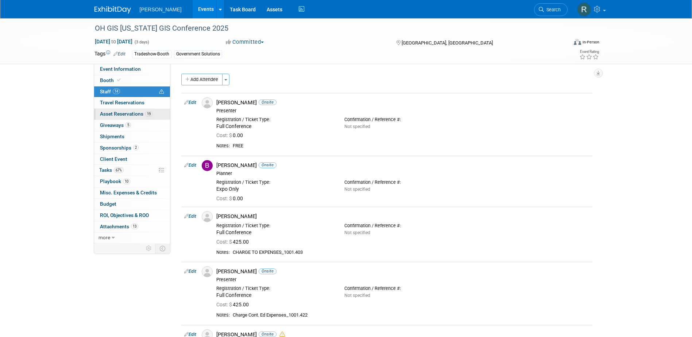
click at [116, 119] on link "19 Asset Reservations 19" at bounding box center [132, 114] width 76 height 11
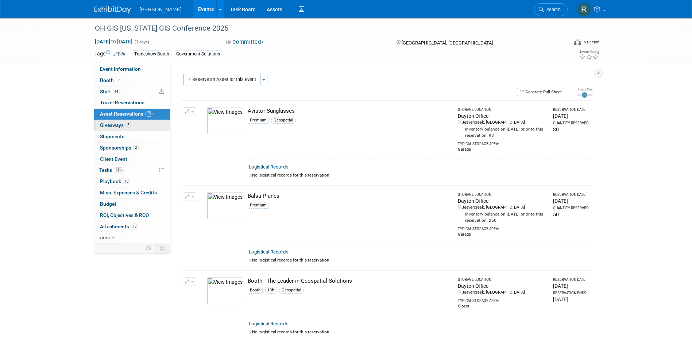
click at [116, 126] on span "Giveaways 5" at bounding box center [115, 125] width 31 height 6
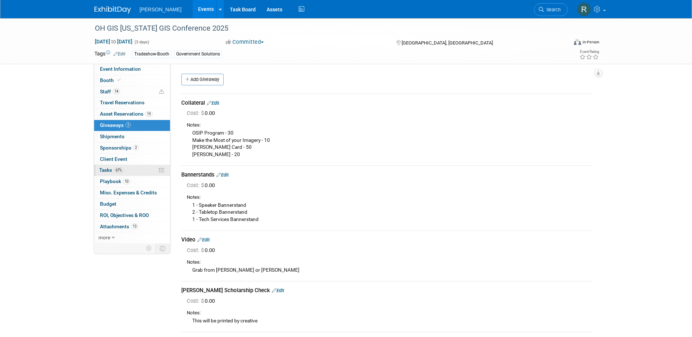
click at [115, 166] on link "67% Tasks 67%" at bounding box center [132, 170] width 76 height 11
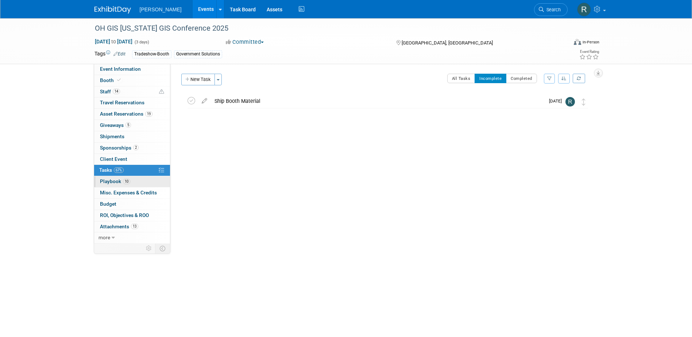
click at [117, 181] on span "Playbook 10" at bounding box center [115, 181] width 30 height 6
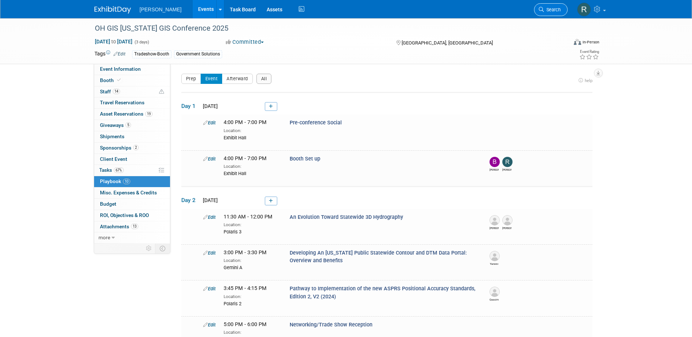
click at [539, 9] on icon at bounding box center [541, 9] width 5 height 5
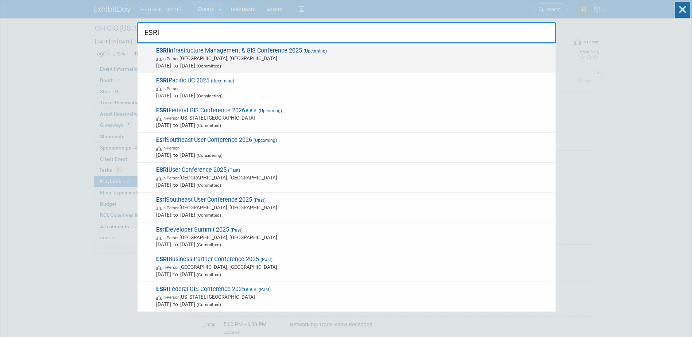
type input "ESRI"
click at [251, 48] on span "ESRI Infrastructure Management & GIS Conference 2025 (Upcoming) In-Person [GEOG…" at bounding box center [353, 58] width 398 height 22
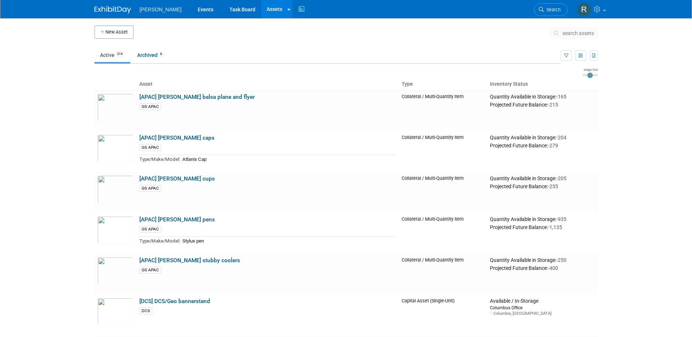
click at [557, 32] on icon at bounding box center [558, 33] width 8 height 5
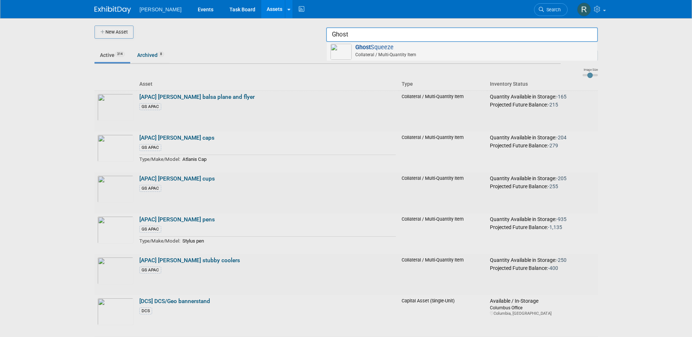
click at [392, 49] on span "Ghost Squeeze Collateral / Multi-Quantity Item" at bounding box center [462, 51] width 263 height 15
type input "Ghost Squeeze"
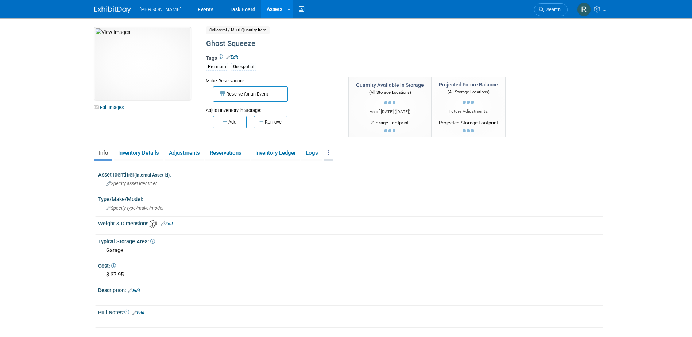
click at [328, 154] on link at bounding box center [329, 153] width 10 height 13
click at [344, 167] on link "Copy/Duplicate Asset" at bounding box center [355, 167] width 63 height 12
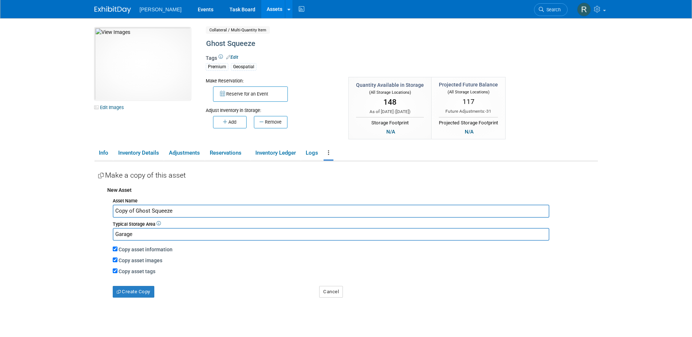
drag, startPoint x: 150, startPoint y: 211, endPoint x: 107, endPoint y: 211, distance: 43.0
click at [107, 211] on div "New Asset Asset Name Copy of Ghost Squeeze Typical Storage Area Garage Copy ass…" at bounding box center [348, 240] width 500 height 115
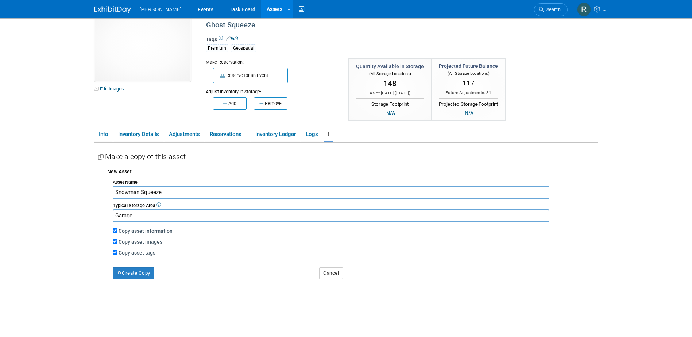
scroll to position [36, 0]
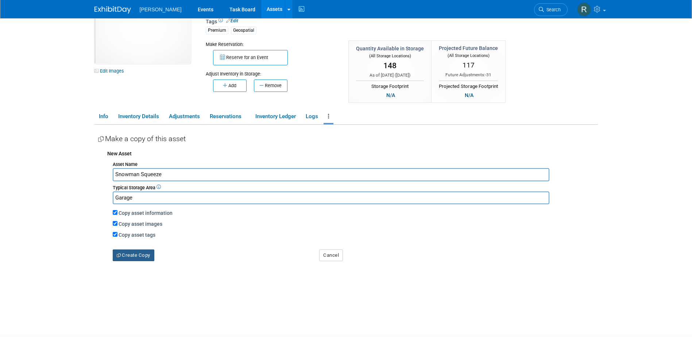
type input "Snowman Squeeze"
click at [140, 254] on button "Create Copy" at bounding box center [134, 256] width 42 height 12
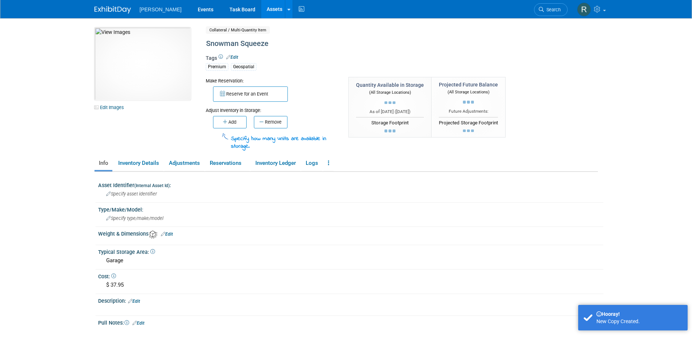
click at [237, 56] on link "Edit" at bounding box center [232, 57] width 12 height 5
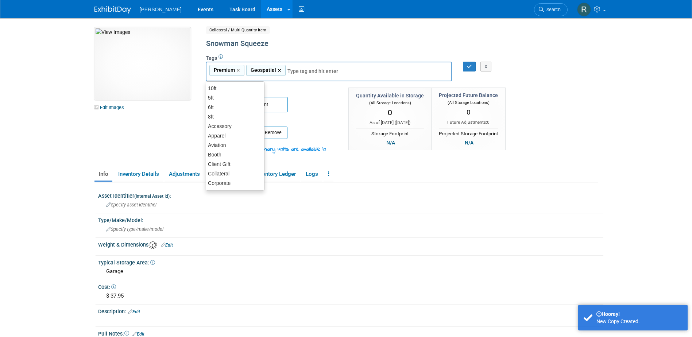
click at [278, 70] on link "×" at bounding box center [280, 70] width 5 height 8
type input "Premium"
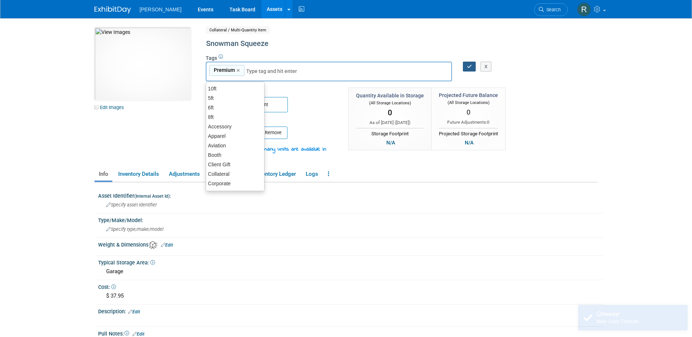
click at [467, 65] on icon "button" at bounding box center [469, 66] width 5 height 5
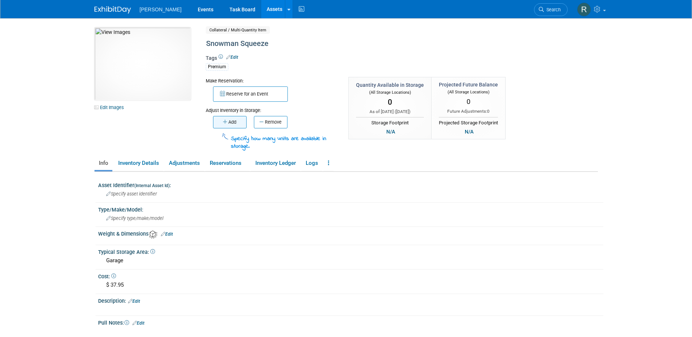
click at [235, 120] on button "Add" at bounding box center [230, 122] width 34 height 12
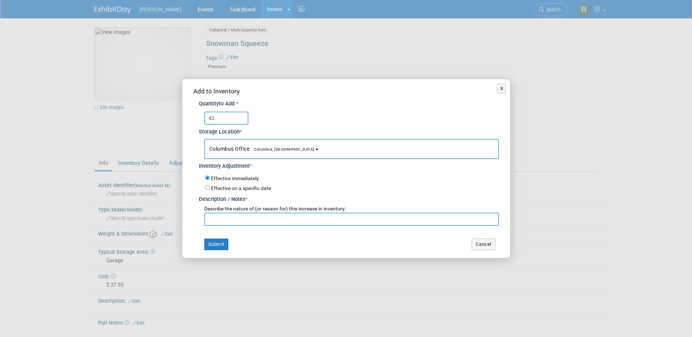
type input "42"
click at [258, 146] on span "Columbus Office Columbia, SC" at bounding box center [261, 149] width 105 height 6
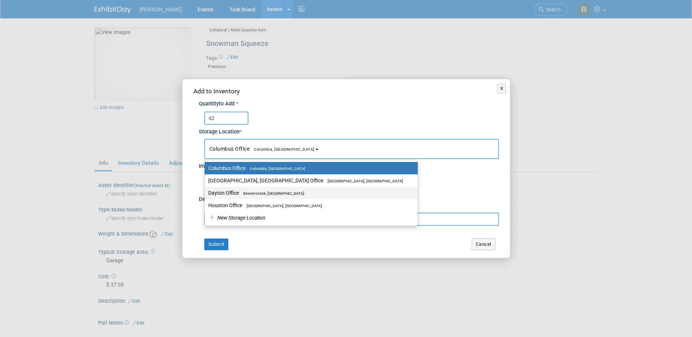
click at [244, 193] on span "Beavercreek, [GEOGRAPHIC_DATA]" at bounding box center [271, 193] width 65 height 5
click at [206, 193] on input "Dayton Office Beavercreek, OH" at bounding box center [203, 193] width 5 height 5
select select "11223930"
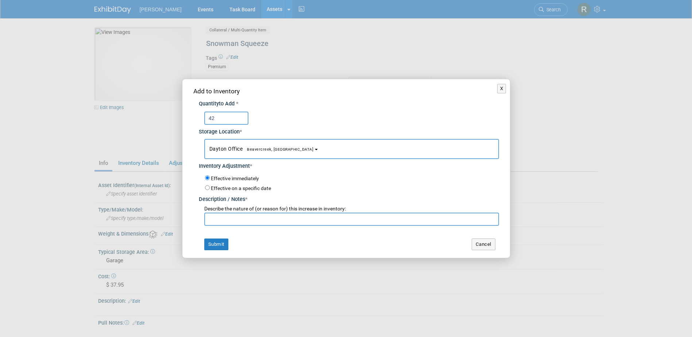
click at [239, 220] on input "text" at bounding box center [351, 219] width 295 height 13
type input "Initial Inventory"
click at [218, 244] on button "Submit" at bounding box center [216, 245] width 24 height 12
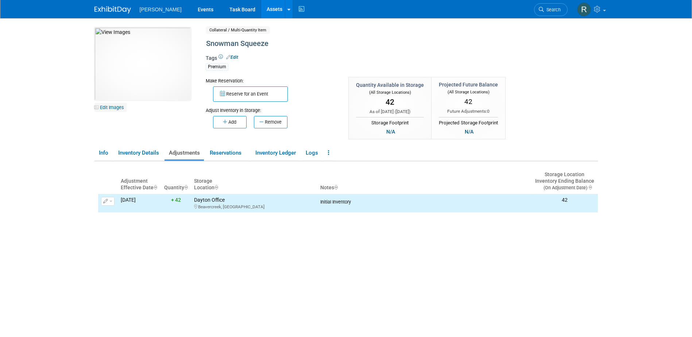
click at [117, 108] on link "Edit Images" at bounding box center [110, 107] width 32 height 9
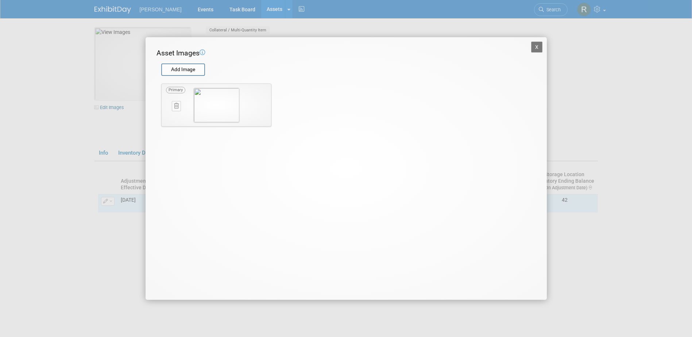
click at [176, 107] on icon at bounding box center [176, 105] width 5 height 5
click at [170, 114] on icon "button" at bounding box center [172, 114] width 5 height 4
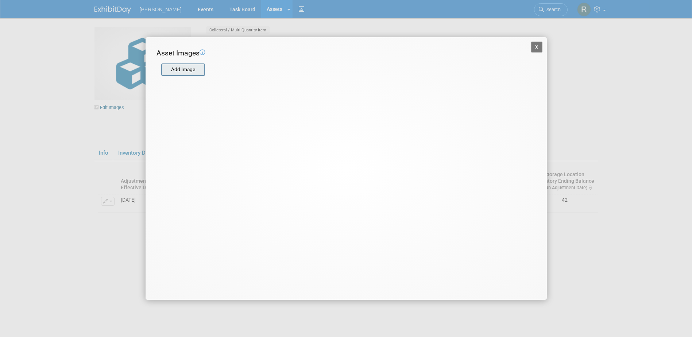
click at [191, 72] on input "file" at bounding box center [160, 69] width 87 height 11
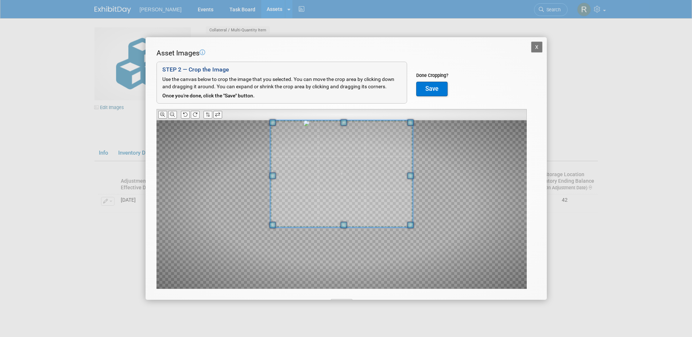
click at [349, 120] on div at bounding box center [341, 173] width 142 height 107
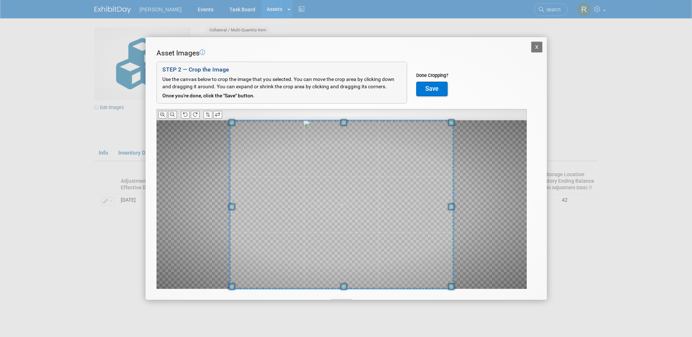
click at [349, 293] on div "Asset Images Add Image STEP 2 — Crop the Image Use the canvas below to crop the…" at bounding box center [346, 180] width 379 height 264
click at [437, 87] on button "Save" at bounding box center [431, 89] width 31 height 15
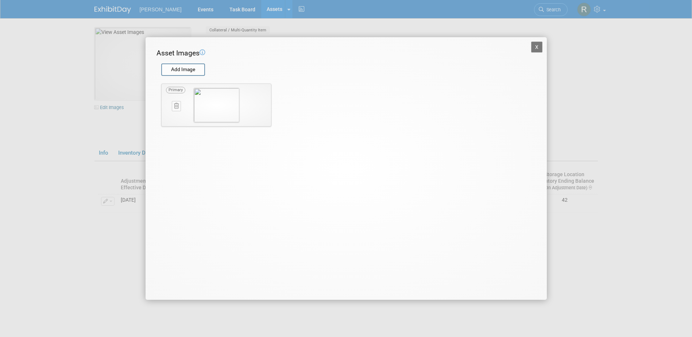
click at [537, 47] on button "X" at bounding box center [537, 47] width 12 height 11
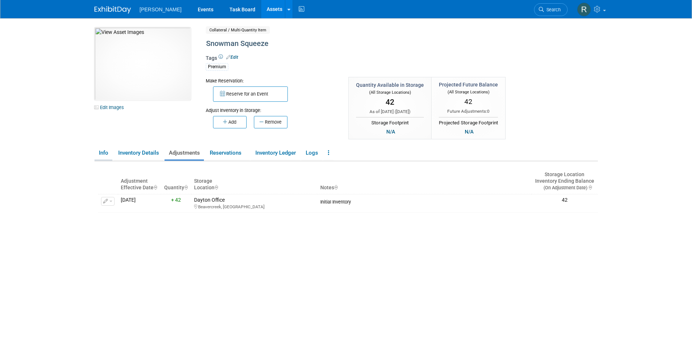
click at [105, 154] on link "Info" at bounding box center [103, 153] width 18 height 13
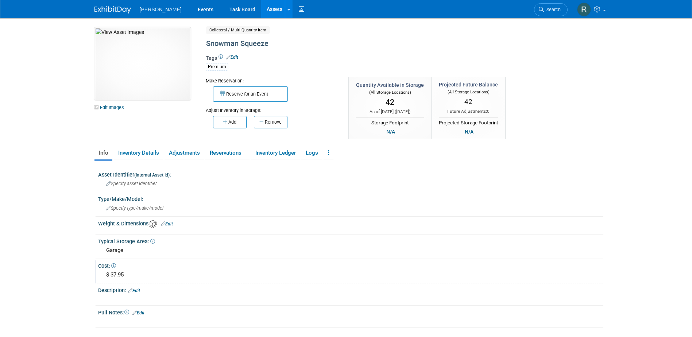
click at [124, 273] on div "$ 37.95" at bounding box center [351, 274] width 494 height 11
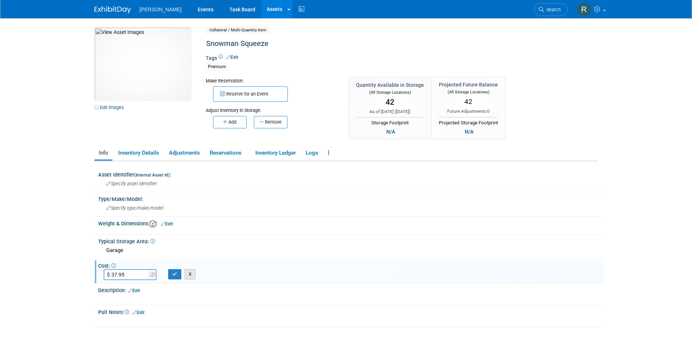
click at [191, 275] on button "X" at bounding box center [190, 274] width 11 height 10
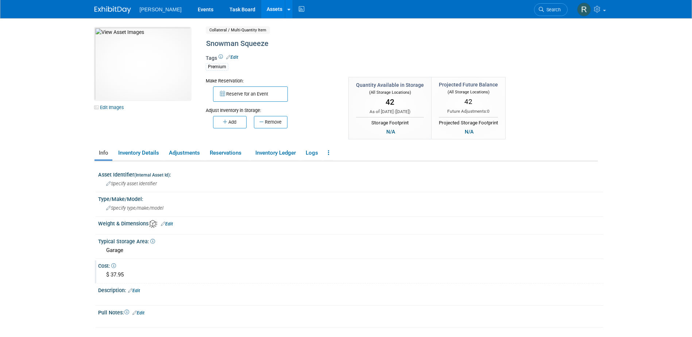
click at [132, 276] on div "$ 37.95" at bounding box center [351, 274] width 494 height 11
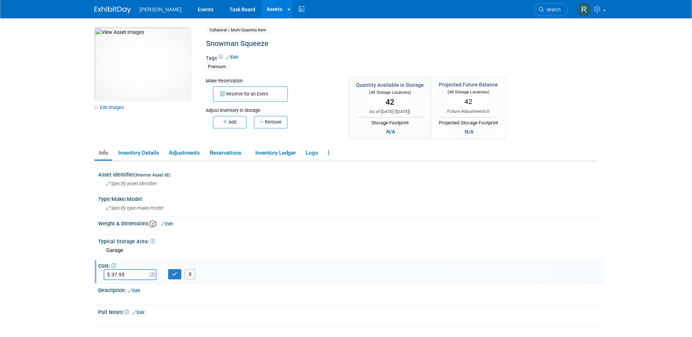
click at [132, 276] on input "$ 37.95" at bounding box center [127, 274] width 47 height 11
type input "$ 0.00"
click at [173, 274] on icon "button" at bounding box center [174, 274] width 5 height 5
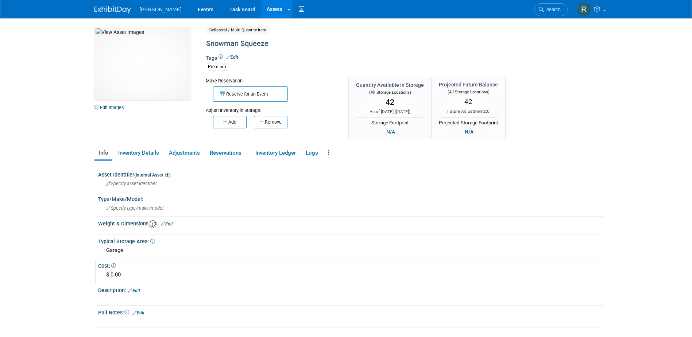
click at [261, 11] on link "Assets" at bounding box center [274, 9] width 27 height 18
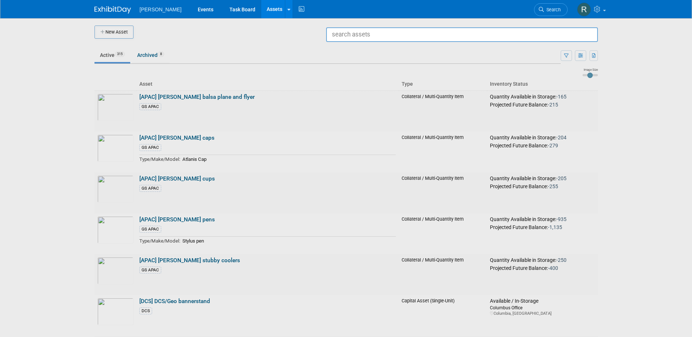
click at [489, 35] on input "text" at bounding box center [462, 34] width 272 height 15
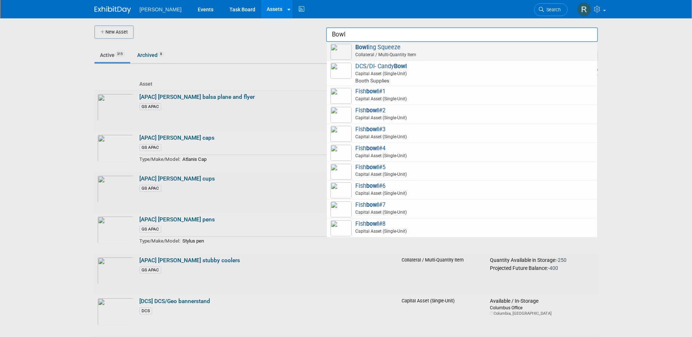
click at [406, 49] on span "Bowl ing Squeeze Collateral / Multi-Quantity Item" at bounding box center [462, 51] width 263 height 15
type input "Bowling Squeeze"
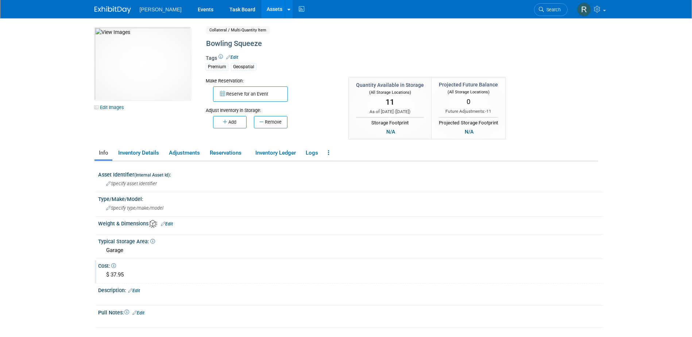
click at [127, 269] on div "$ 37.95" at bounding box center [351, 274] width 494 height 11
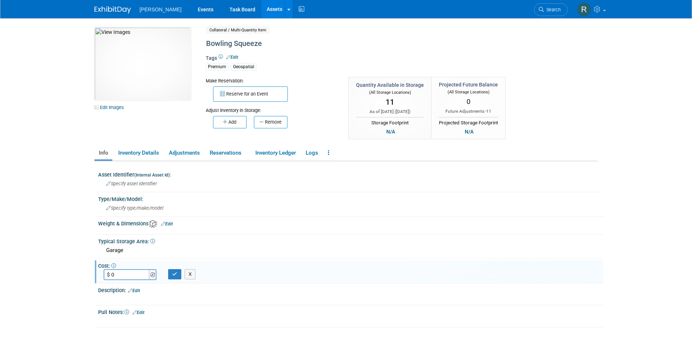
type input "$ 0.00"
click at [174, 276] on icon "button" at bounding box center [174, 274] width 5 height 5
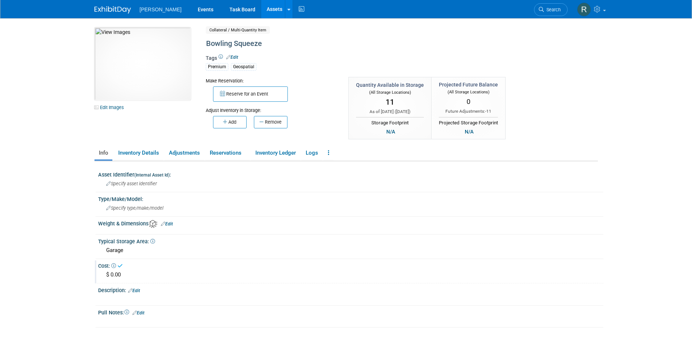
click at [255, 65] on div "Geospatial" at bounding box center [244, 67] width 26 height 8
click at [238, 57] on link "Edit" at bounding box center [232, 57] width 12 height 5
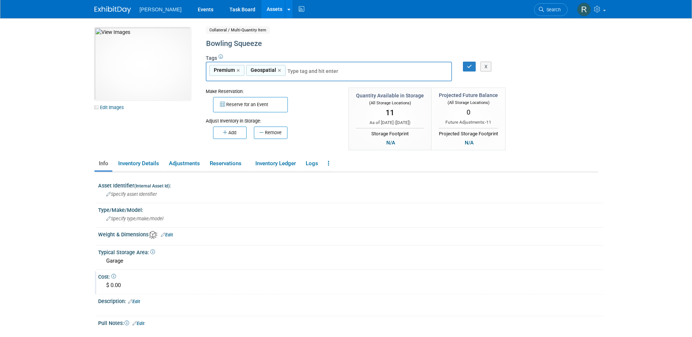
click at [279, 70] on link "×" at bounding box center [280, 70] width 5 height 8
type input "Premium"
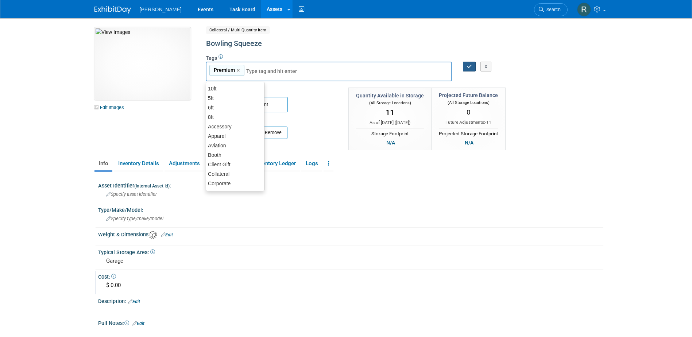
click at [468, 67] on icon "button" at bounding box center [469, 66] width 5 height 5
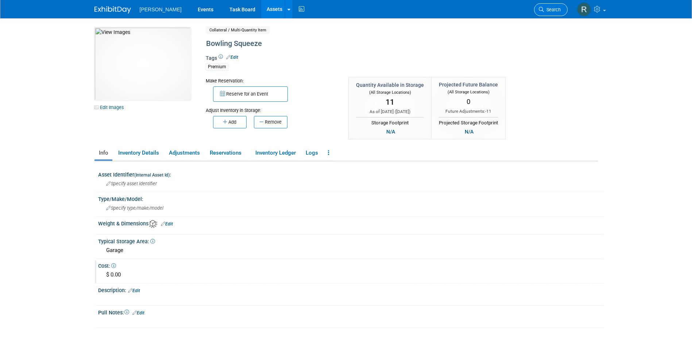
click at [553, 8] on span "Search" at bounding box center [552, 9] width 17 height 5
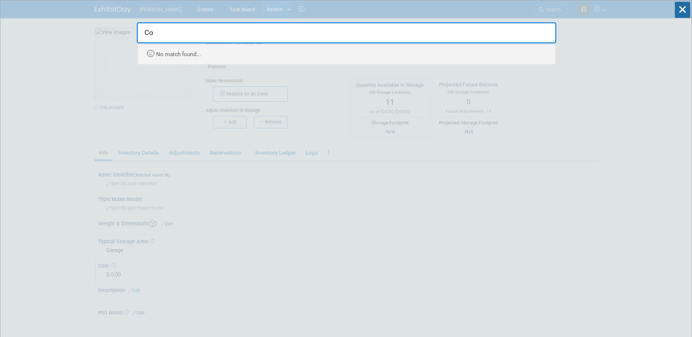
type input "C"
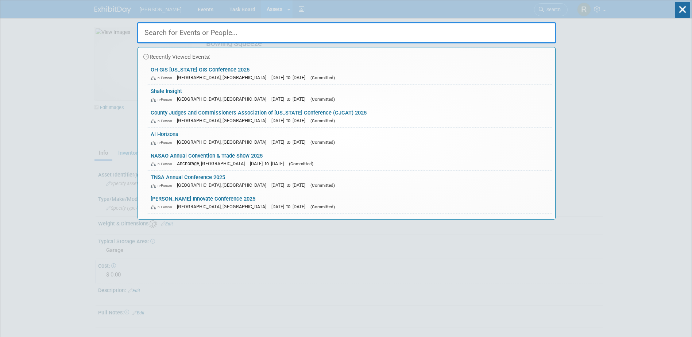
click at [373, 8] on div "Recently Viewed Events: OH GIS [US_STATE] GIS Conference 2025 In-Person" at bounding box center [347, 109] width 420 height 219
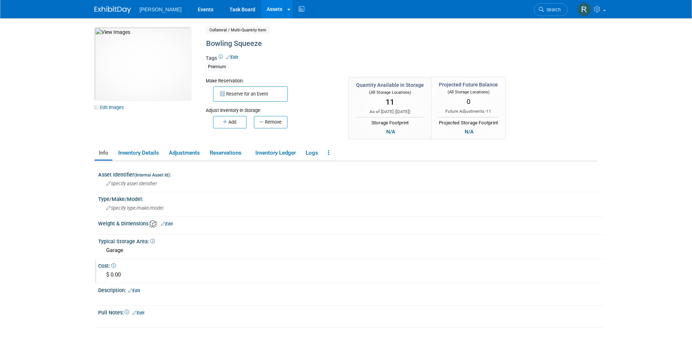
click at [261, 12] on link "Assets" at bounding box center [274, 9] width 27 height 18
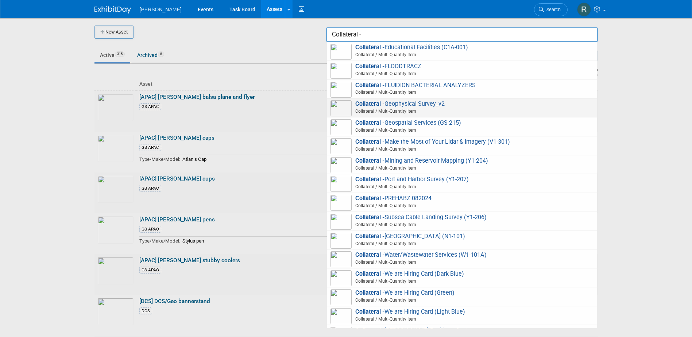
click at [383, 104] on strong "Collateral -" at bounding box center [369, 103] width 29 height 7
type input "Collateral - Geophysical Survey_v2"
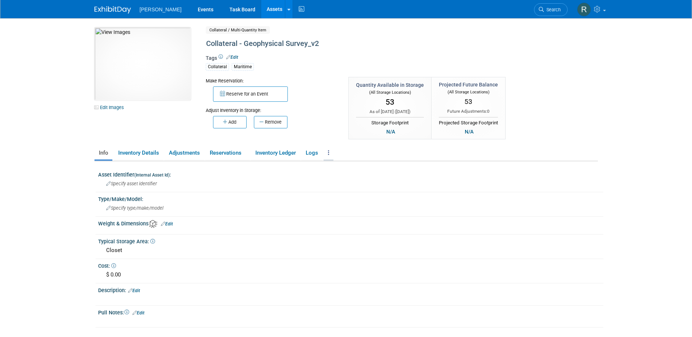
click at [331, 155] on link at bounding box center [329, 153] width 10 height 13
click at [341, 169] on link "Copy/Duplicate Asset" at bounding box center [355, 167] width 63 height 12
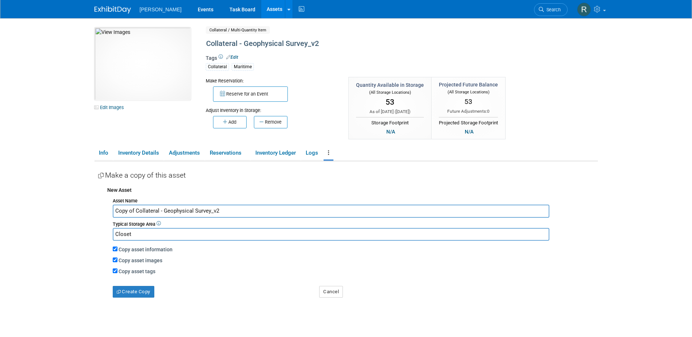
click at [133, 213] on input "Copy of Collateral - Geophysical Survey_v2" at bounding box center [331, 211] width 437 height 13
drag, startPoint x: 135, startPoint y: 211, endPoint x: 87, endPoint y: 210, distance: 47.8
click at [87, 210] on body "[PERSON_NAME] Events Task Board Assets New Asset Search Assets" at bounding box center [346, 168] width 692 height 337
drag, startPoint x: 142, startPoint y: 211, endPoint x: 208, endPoint y: 217, distance: 65.6
click at [208, 217] on input "Collateral - Geophysical Survey_v2" at bounding box center [331, 211] width 437 height 13
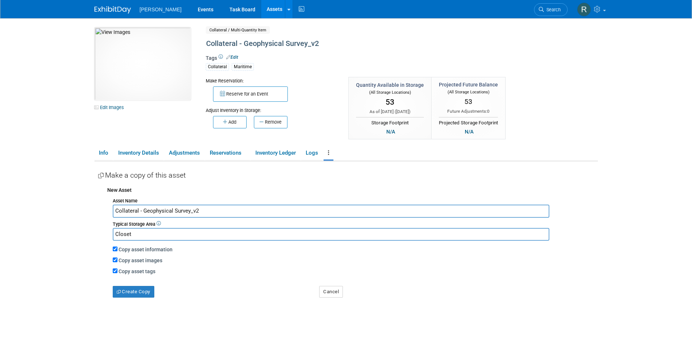
click at [172, 209] on input "Collateral - Geophysical Survey_v2" at bounding box center [331, 211] width 437 height 13
drag, startPoint x: 143, startPoint y: 209, endPoint x: 229, endPoint y: 220, distance: 87.1
click at [229, 220] on div "Asset Name Collateral - Geophysical Survey_v2 Typical Storage Area Closet Copy …" at bounding box center [352, 247] width 491 height 102
type input "Collateral - Lidar Services & Solutions (GS-217)"
click at [141, 293] on button "Create Copy" at bounding box center [134, 292] width 42 height 12
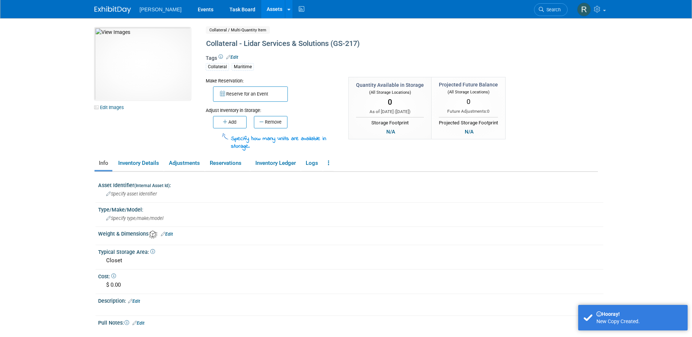
click at [236, 57] on link "Edit" at bounding box center [232, 57] width 12 height 5
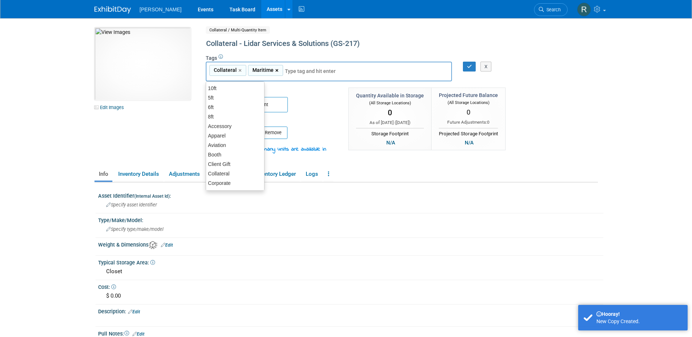
click at [277, 71] on link "×" at bounding box center [277, 70] width 5 height 8
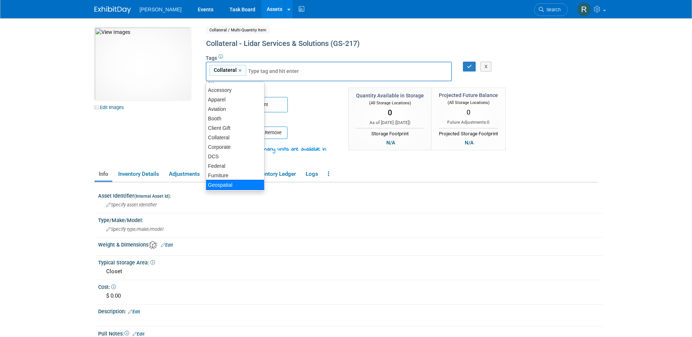
scroll to position [37, 0]
click at [222, 182] on div "Geospatial" at bounding box center [235, 184] width 59 height 10
type input "Collateral, Geospatial"
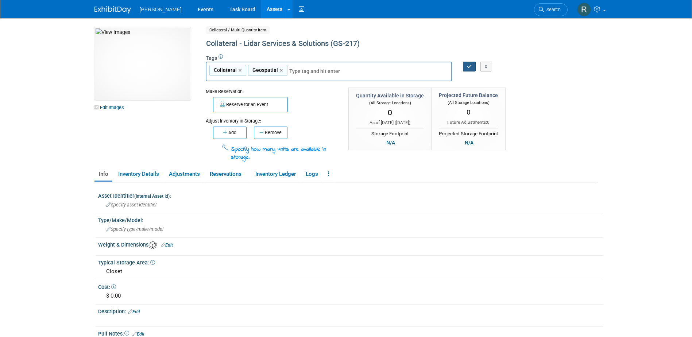
click at [468, 66] on icon "button" at bounding box center [469, 66] width 5 height 5
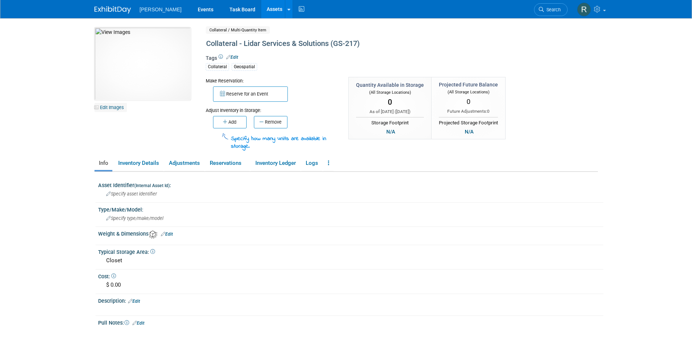
click at [119, 107] on link "Edit Images" at bounding box center [110, 107] width 32 height 9
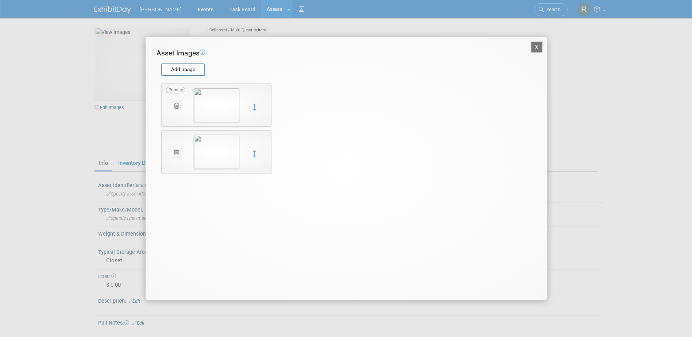
click at [175, 105] on icon at bounding box center [176, 105] width 5 height 5
click at [175, 116] on button "button" at bounding box center [172, 114] width 13 height 9
click at [174, 110] on button at bounding box center [176, 106] width 9 height 10
click at [174, 113] on icon "button" at bounding box center [172, 114] width 5 height 4
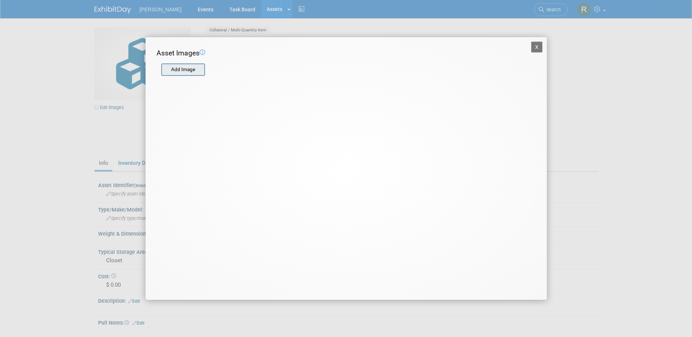
click at [178, 71] on input "file" at bounding box center [160, 69] width 87 height 11
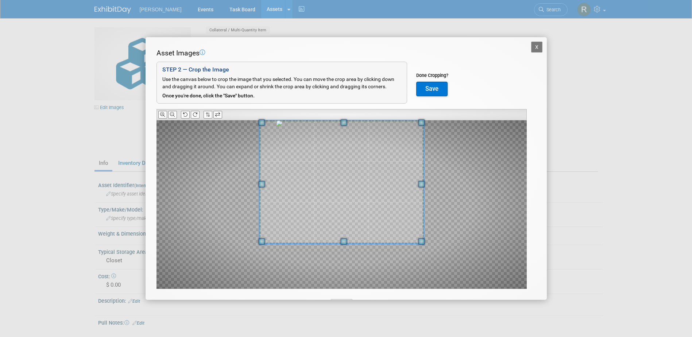
click at [347, 118] on div "Asset Images Add Image STEP 2 — Crop the Image Use the canvas below to crop the…" at bounding box center [346, 180] width 379 height 264
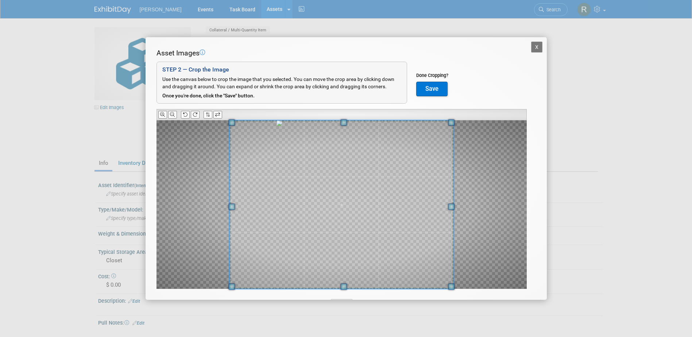
click at [341, 291] on div "Asset Images Add Image STEP 2 — Crop the Image Use the canvas below to crop the…" at bounding box center [346, 180] width 379 height 264
click at [429, 89] on button "Save" at bounding box center [431, 89] width 31 height 15
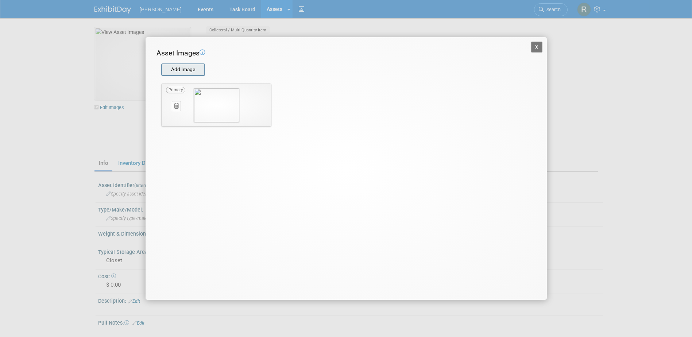
click at [175, 70] on input "file" at bounding box center [160, 69] width 87 height 11
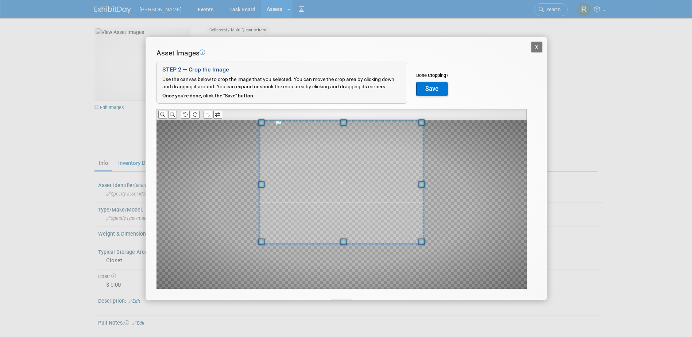
click at [339, 120] on div at bounding box center [341, 182] width 165 height 124
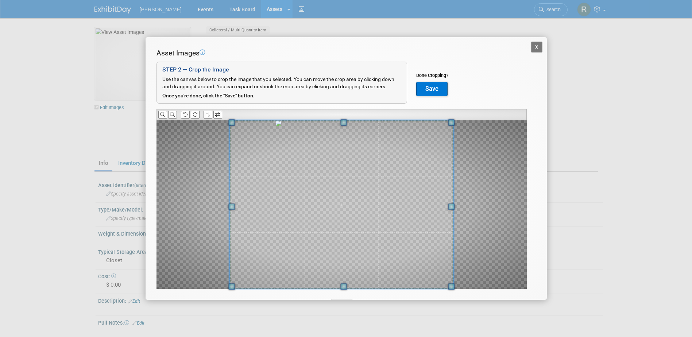
click at [341, 293] on div "Asset Images Add Image STEP 2 — Crop the Image Use the canvas below to crop the…" at bounding box center [346, 180] width 379 height 264
click at [434, 92] on button "Save" at bounding box center [431, 89] width 31 height 15
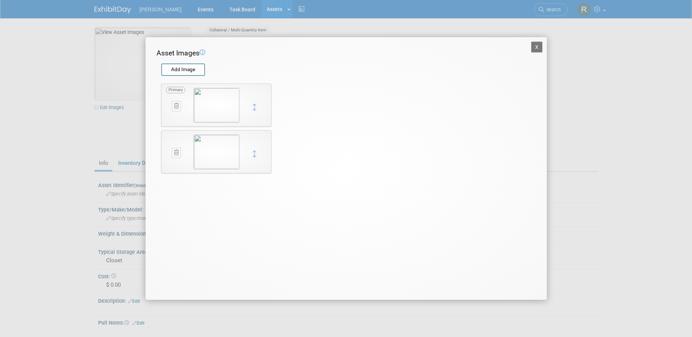
click at [537, 47] on button "X" at bounding box center [537, 47] width 12 height 11
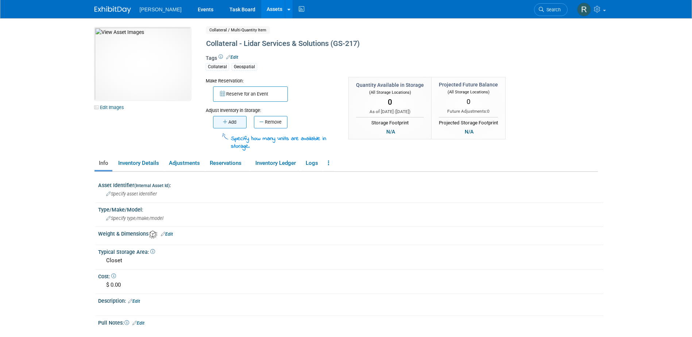
click at [231, 122] on button "Add" at bounding box center [230, 122] width 34 height 12
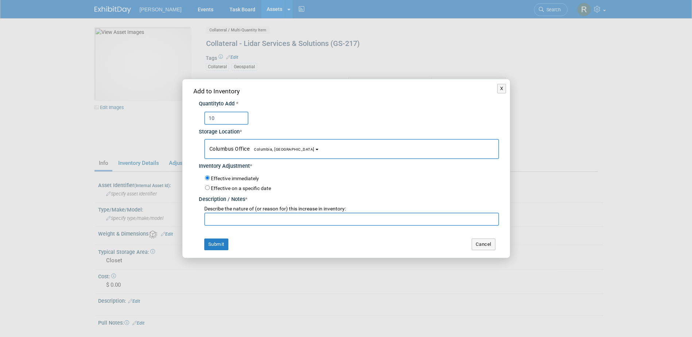
type input "10"
click at [254, 145] on button "Columbus Office [GEOGRAPHIC_DATA], [GEOGRAPHIC_DATA]" at bounding box center [351, 149] width 295 height 20
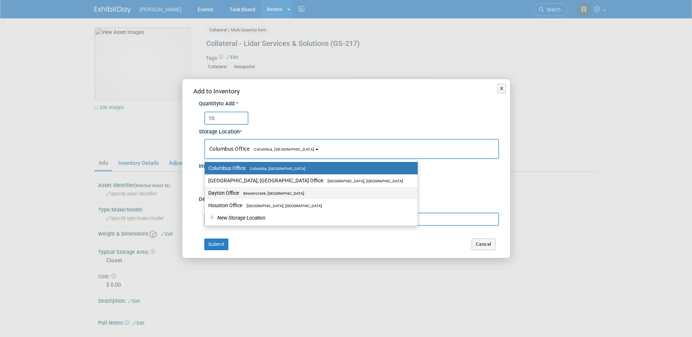
click at [235, 192] on label "Dayton Office [GEOGRAPHIC_DATA], [GEOGRAPHIC_DATA]" at bounding box center [309, 192] width 202 height 9
click at [206, 192] on input "Dayton Office [GEOGRAPHIC_DATA], [GEOGRAPHIC_DATA]" at bounding box center [203, 193] width 5 height 5
select select "11223930"
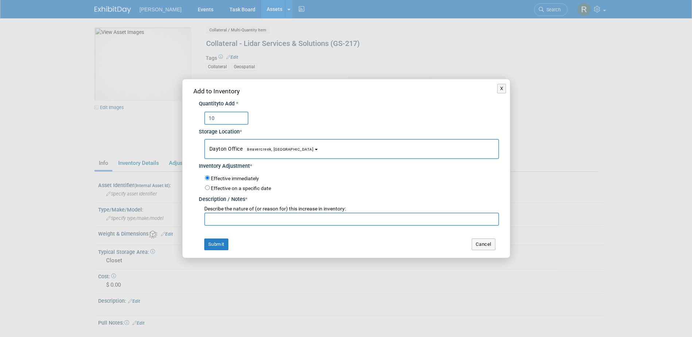
click at [229, 217] on input "text" at bounding box center [351, 219] width 295 height 13
type input "inventory"
click at [217, 241] on button "Submit" at bounding box center [216, 245] width 24 height 12
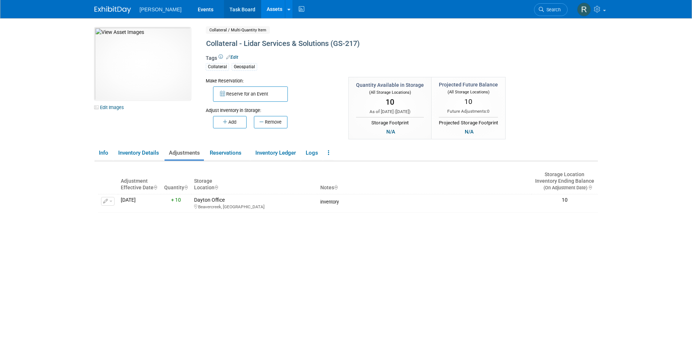
drag, startPoint x: 222, startPoint y: 12, endPoint x: 225, endPoint y: 15, distance: 4.4
click at [224, 12] on link "Task Board" at bounding box center [242, 9] width 37 height 18
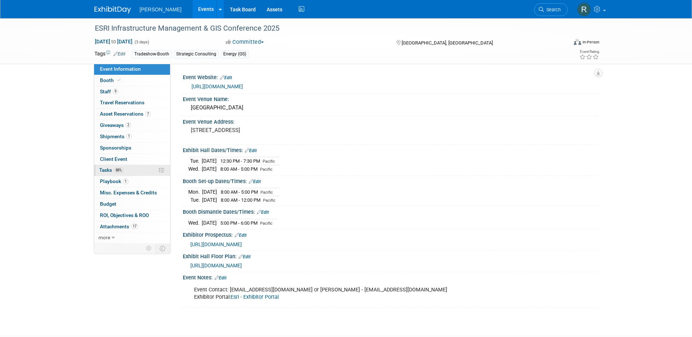
click at [113, 169] on span "Tasks 88%" at bounding box center [111, 170] width 24 height 6
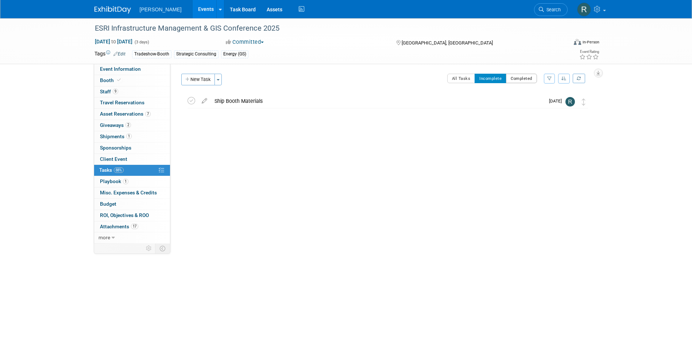
click at [521, 79] on button "Completed" at bounding box center [521, 78] width 31 height 9
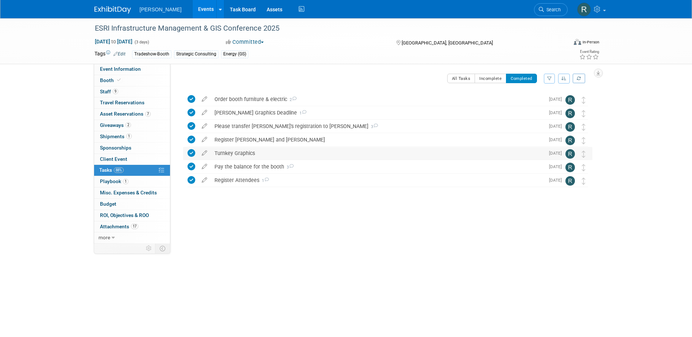
click at [190, 153] on icon at bounding box center [192, 153] width 8 height 8
click at [493, 77] on button "Incomplete" at bounding box center [491, 78] width 32 height 9
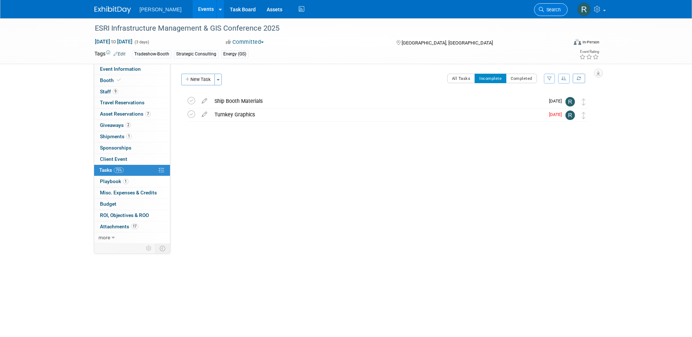
click at [549, 6] on link "Search" at bounding box center [551, 9] width 34 height 13
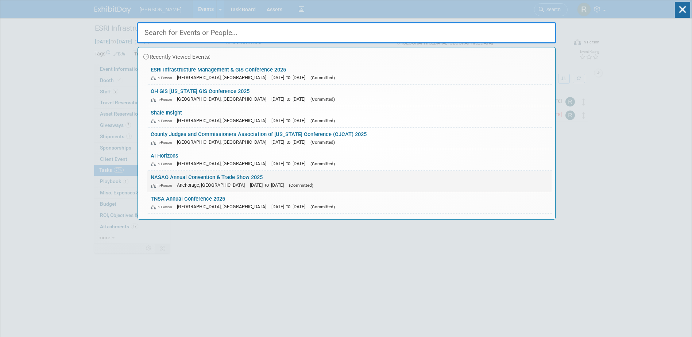
click at [173, 180] on link "NASAO Annual Convention & Trade Show 2025 In-Person [GEOGRAPHIC_DATA], [GEOGRAP…" at bounding box center [349, 181] width 405 height 21
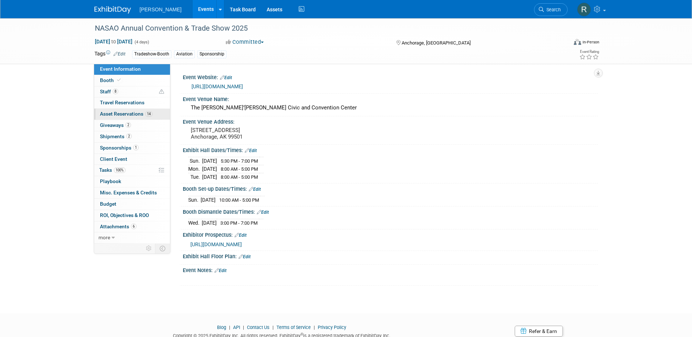
click at [116, 113] on span "Asset Reservations 14" at bounding box center [126, 114] width 53 height 6
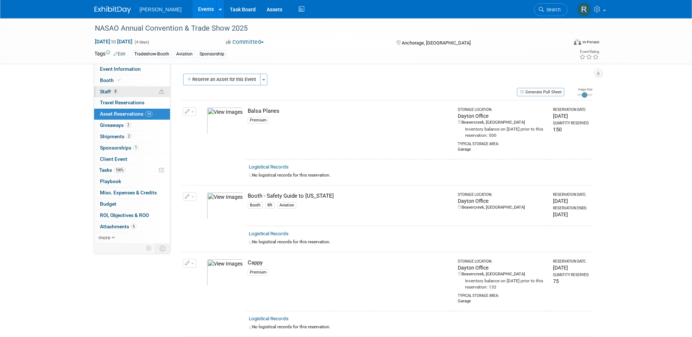
click at [111, 94] on link "8 Staff 8" at bounding box center [132, 91] width 76 height 11
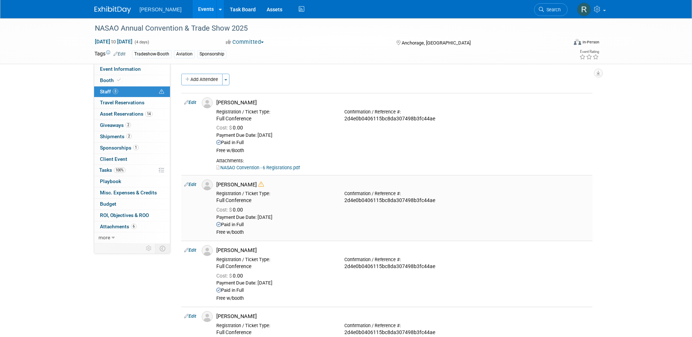
click at [194, 185] on link "Edit" at bounding box center [190, 184] width 12 height 5
select select "366d8ca8-61e0-497f-a8c1-5cf87fa4b300"
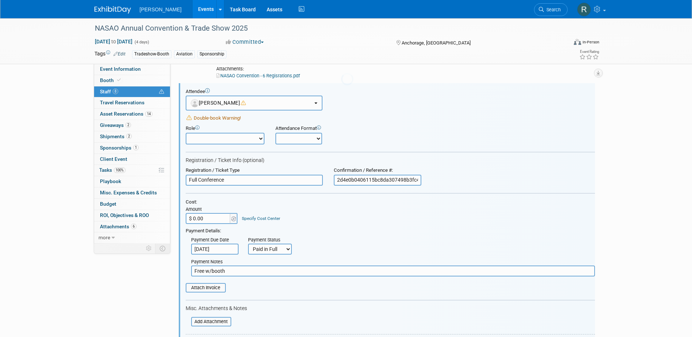
scroll to position [92, 0]
click at [261, 219] on link "Specify Cost Center" at bounding box center [261, 218] width 38 height 5
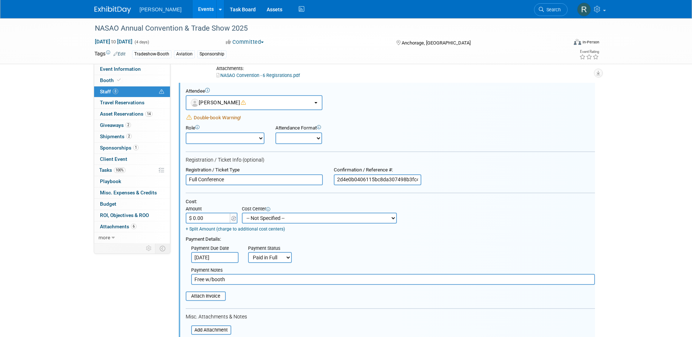
click at [261, 215] on select "-- Not Specified -- Advisory Services - Expenses_1001.502 Aerial Acquisition - …" at bounding box center [319, 218] width 155 height 11
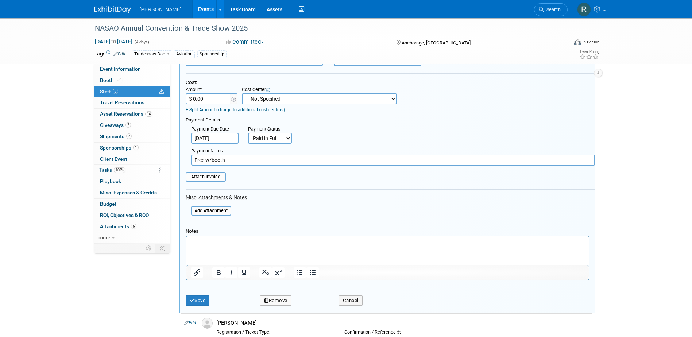
scroll to position [348, 0]
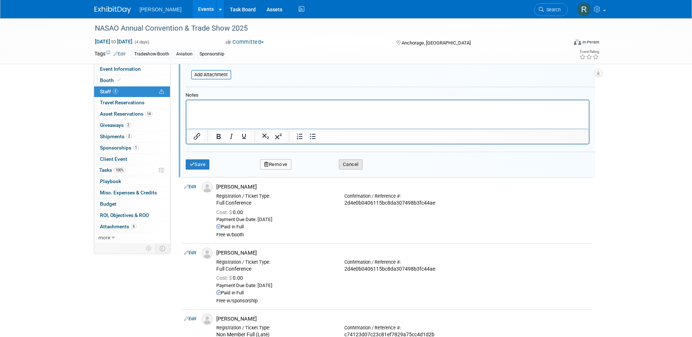
click at [343, 162] on button "Cancel" at bounding box center [351, 164] width 24 height 10
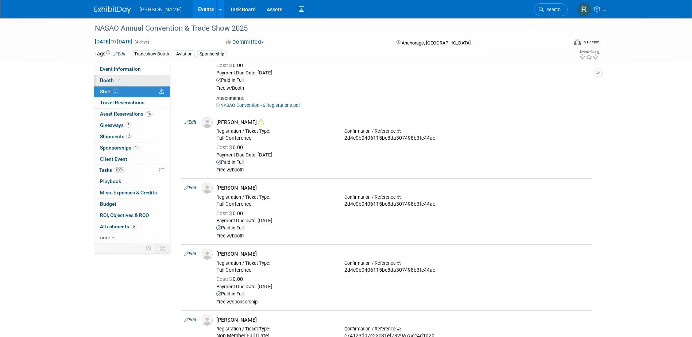
click at [116, 82] on span at bounding box center [119, 79] width 7 height 5
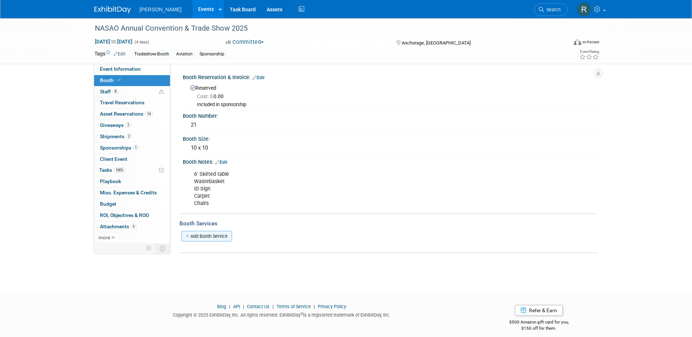
click at [204, 235] on link "Add Booth Service" at bounding box center [206, 236] width 51 height 11
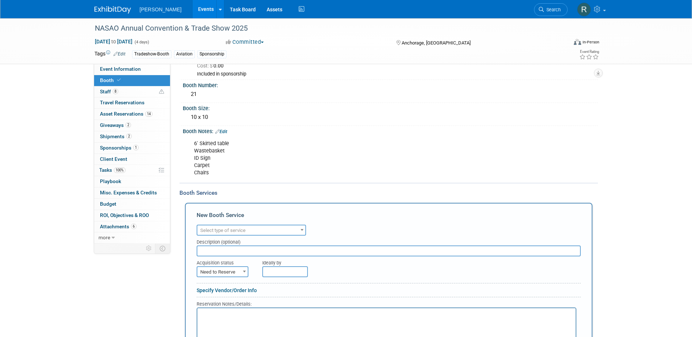
scroll to position [73, 0]
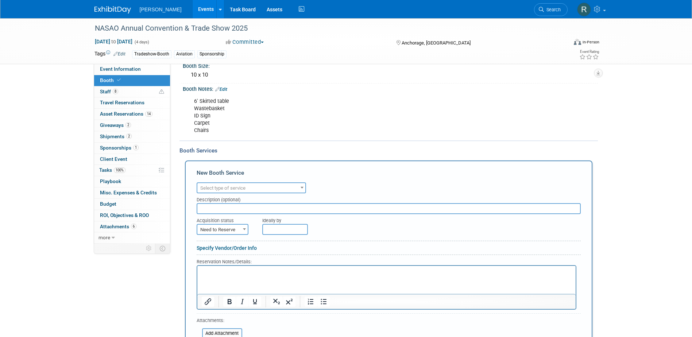
click at [230, 188] on span "Select type of service" at bounding box center [222, 187] width 45 height 5
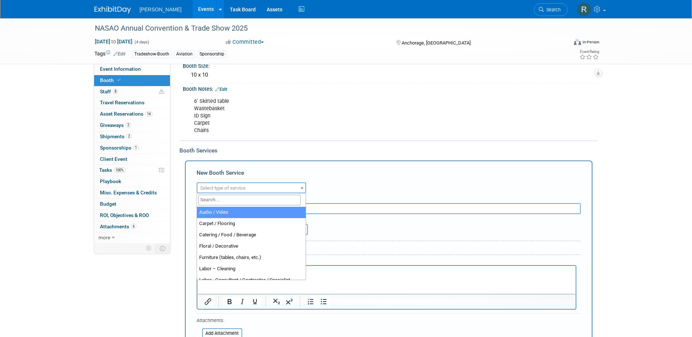
click at [230, 202] on input "search" at bounding box center [249, 200] width 102 height 11
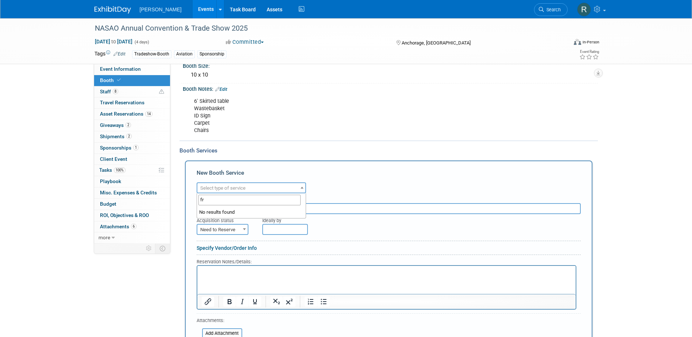
type input "f"
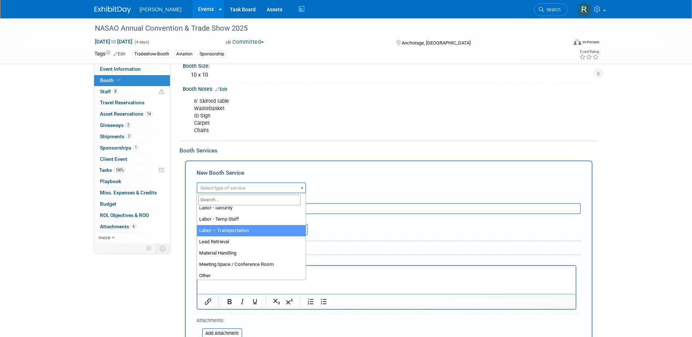
scroll to position [146, 0]
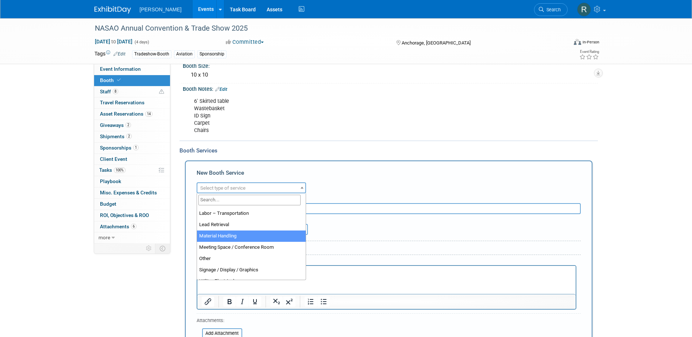
select select "10"
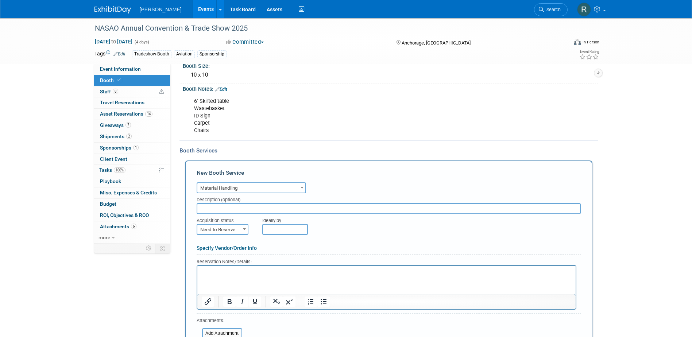
click at [230, 232] on span "Need to Reserve" at bounding box center [222, 230] width 50 height 10
select select "2"
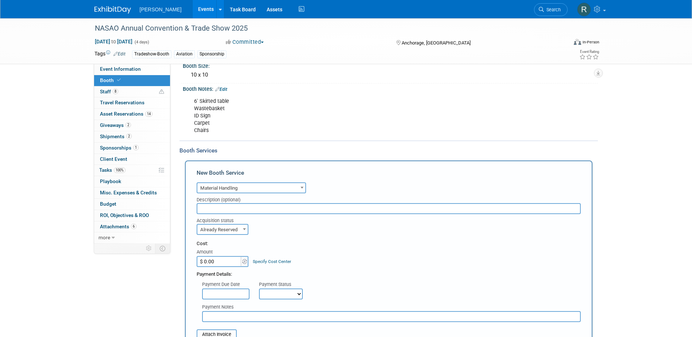
click at [216, 265] on input "$ 0.00" at bounding box center [220, 261] width 46 height 11
type input "$ 200.00"
click at [263, 259] on link "Specify Cost Center" at bounding box center [272, 261] width 38 height 5
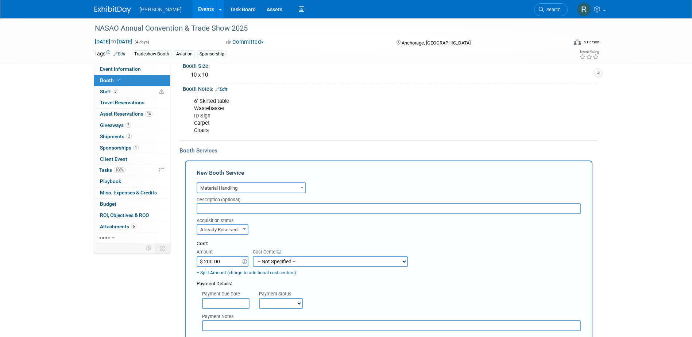
drag, startPoint x: 262, startPoint y: 258, endPoint x: 265, endPoint y: 260, distance: 3.8
click at [262, 258] on select "-- Not Specified -- Advisory Services - Expenses_1001.502 Aerial Acquisition - …" at bounding box center [330, 261] width 155 height 11
select select "18966233"
click at [253, 256] on select "-- Not Specified -- Advisory Services - Expenses_1001.502 Aerial Acquisition - …" at bounding box center [330, 261] width 155 height 11
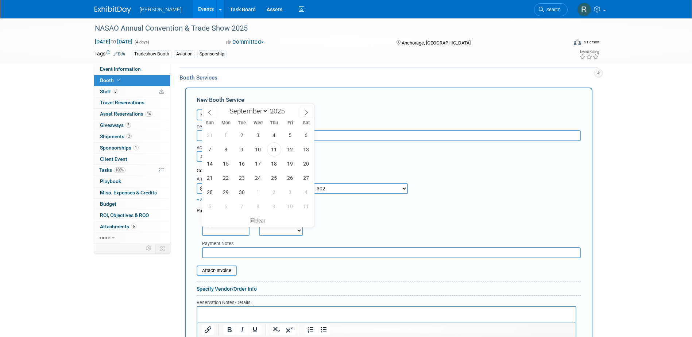
click at [222, 230] on input "text" at bounding box center [225, 230] width 47 height 11
click at [273, 150] on span "11" at bounding box center [274, 149] width 14 height 14
type input "[DATE]"
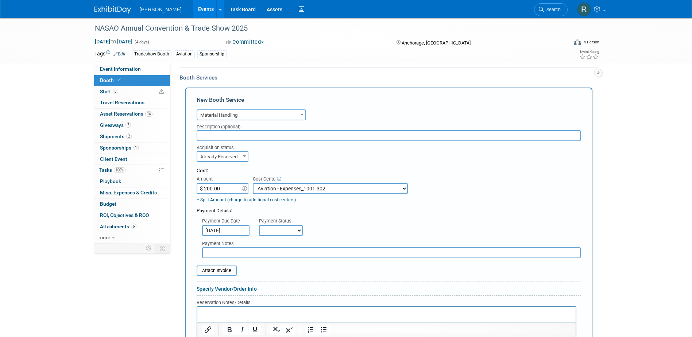
click at [283, 232] on select "Not Paid Yet Partially Paid Paid in Full" at bounding box center [281, 230] width 44 height 11
select select "1"
click at [259, 225] on select "Not Paid Yet Partially Paid Paid in Full" at bounding box center [281, 230] width 44 height 11
click at [267, 254] on input "text" at bounding box center [391, 252] width 379 height 11
type input "check requested - RRD"
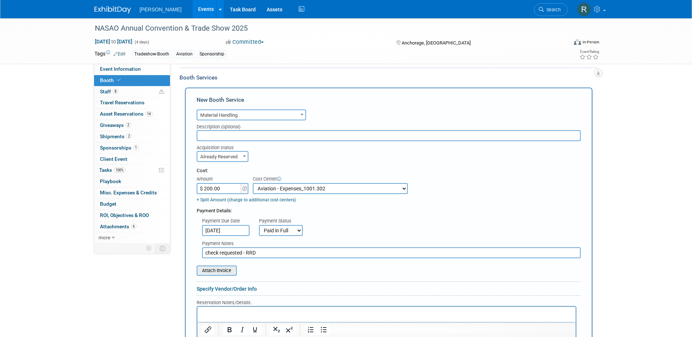
click at [228, 272] on input "file" at bounding box center [192, 270] width 87 height 9
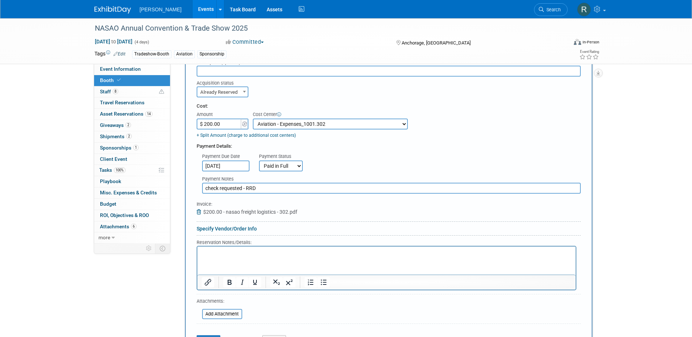
scroll to position [219, 0]
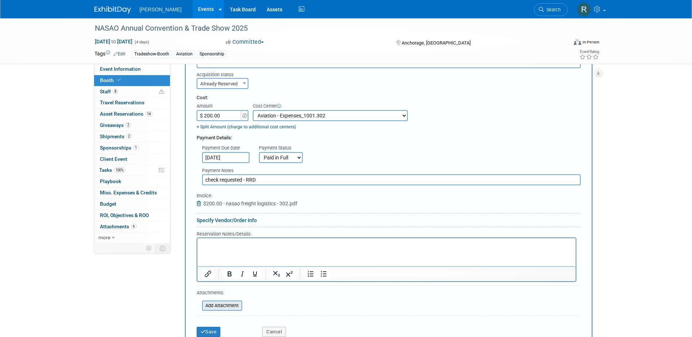
click at [215, 309] on input "file" at bounding box center [198, 305] width 87 height 9
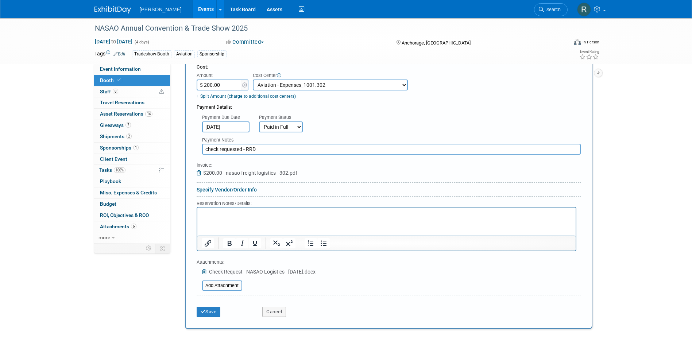
scroll to position [328, 0]
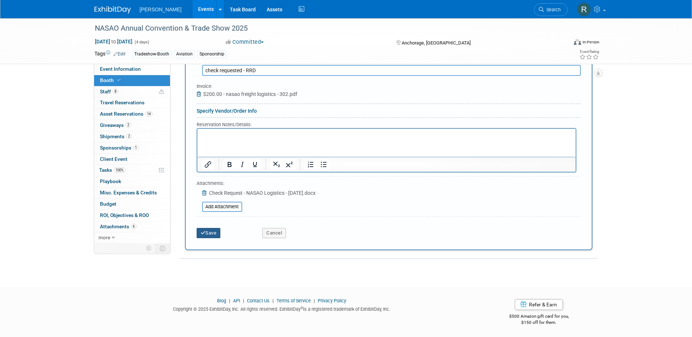
click at [209, 232] on button "Save" at bounding box center [209, 233] width 24 height 10
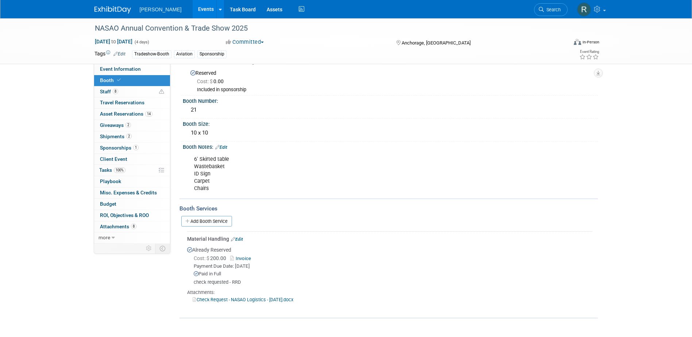
scroll to position [2, 0]
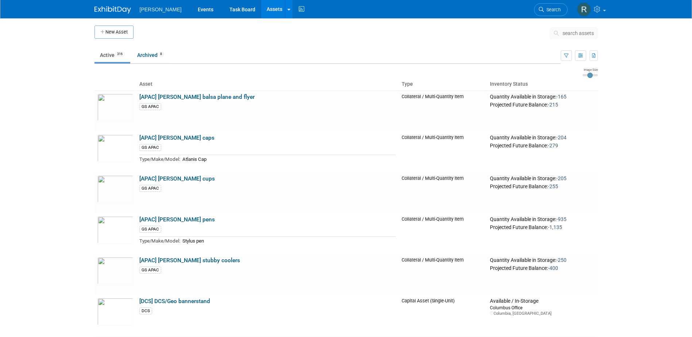
click at [570, 35] on span "search assets" at bounding box center [578, 33] width 31 height 6
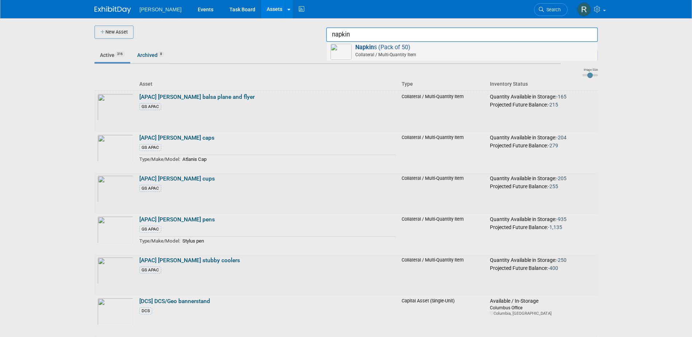
click at [385, 47] on span "Napkin s (Pack of 50) Collateral / Multi-Quantity Item" at bounding box center [462, 51] width 263 height 15
type input "Napkins (Pack of 50)"
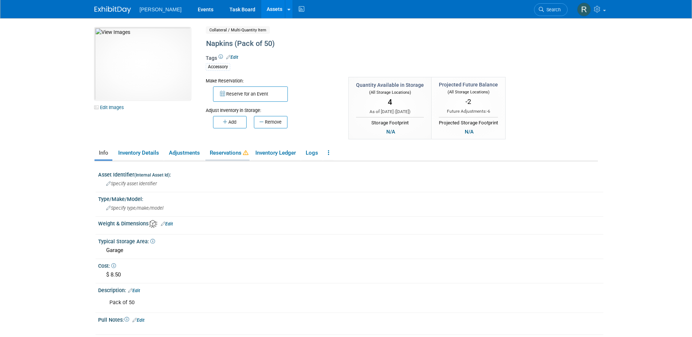
click at [233, 154] on link "Reservations" at bounding box center [227, 153] width 44 height 13
